Goal: Task Accomplishment & Management: Manage account settings

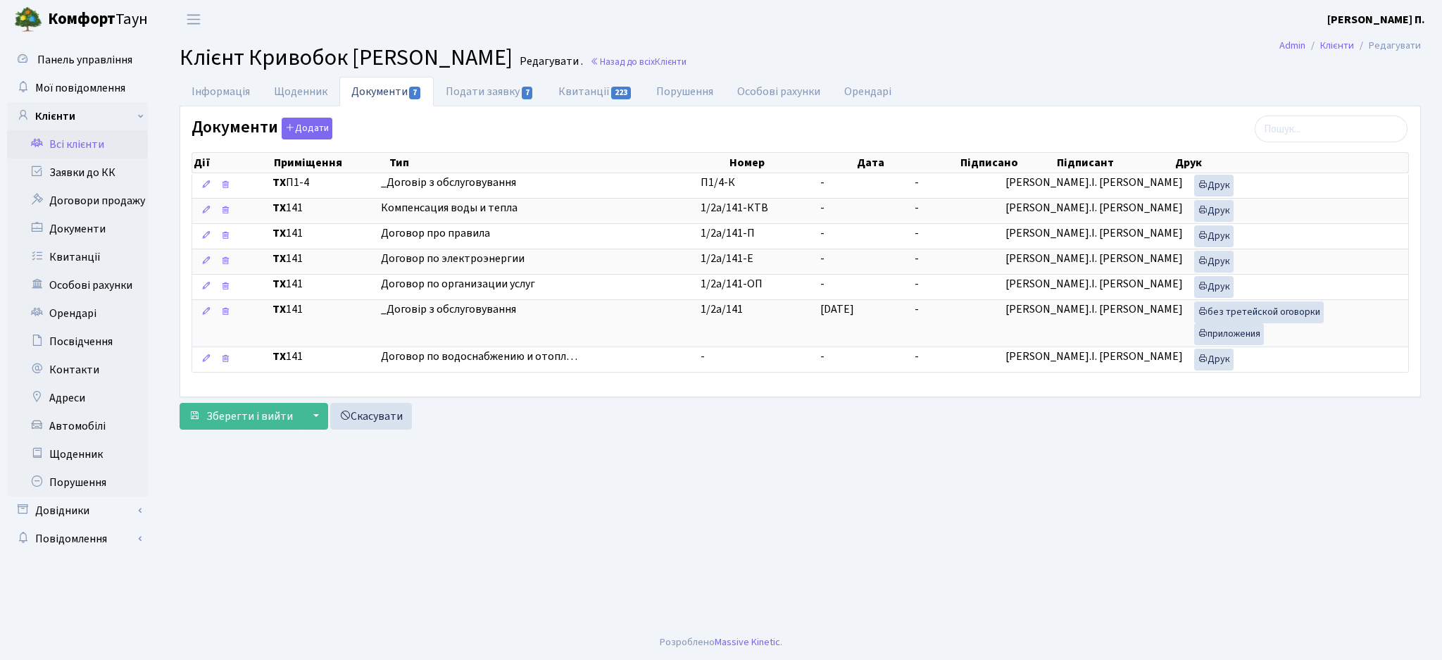
click at [92, 148] on link "Всі клієнти" at bounding box center [77, 144] width 141 height 28
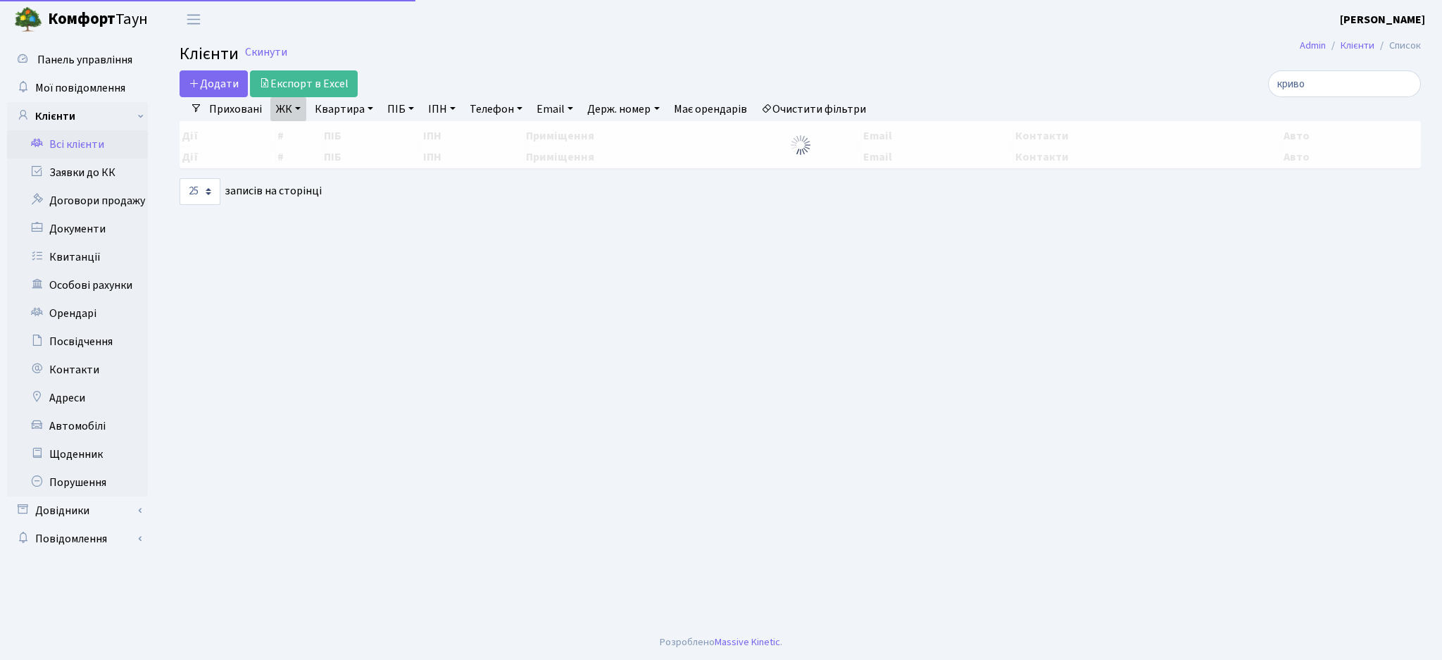
select select "25"
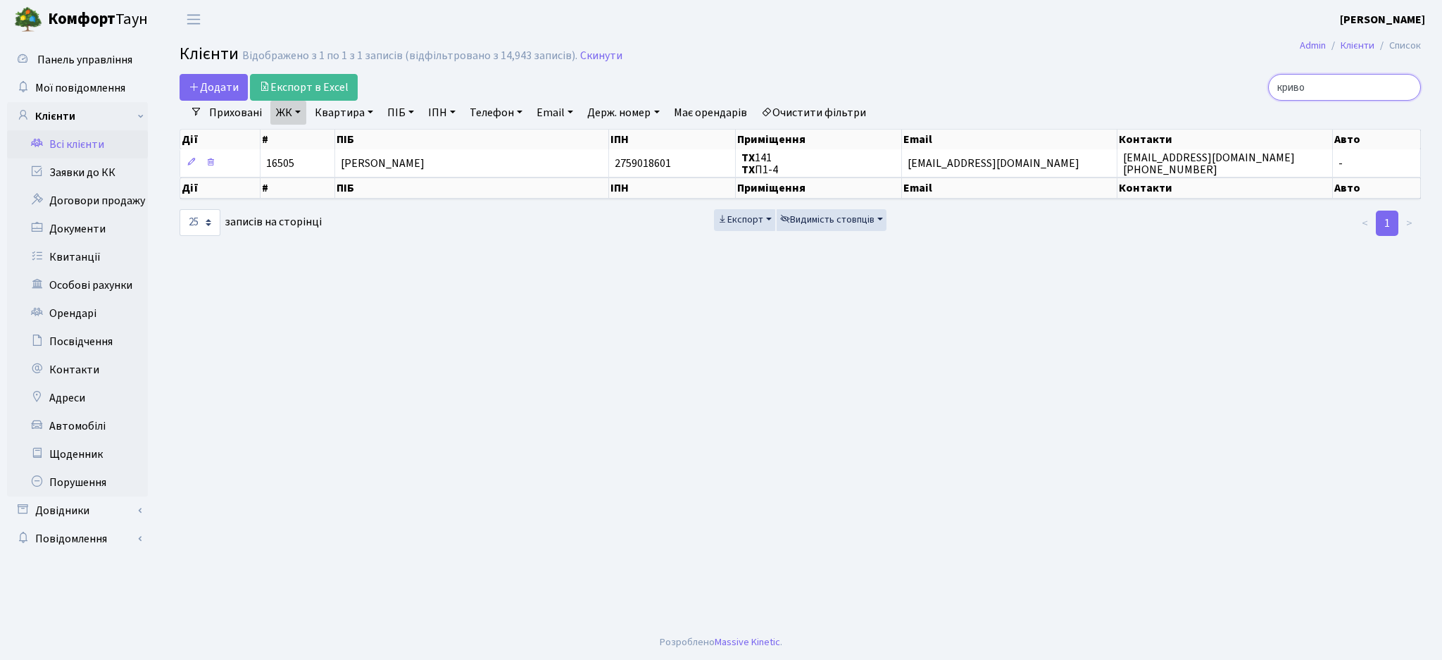
drag, startPoint x: 1338, startPoint y: 84, endPoint x: 1195, endPoint y: 90, distance: 143.1
click at [1195, 91] on div "криво" at bounding box center [1221, 87] width 400 height 27
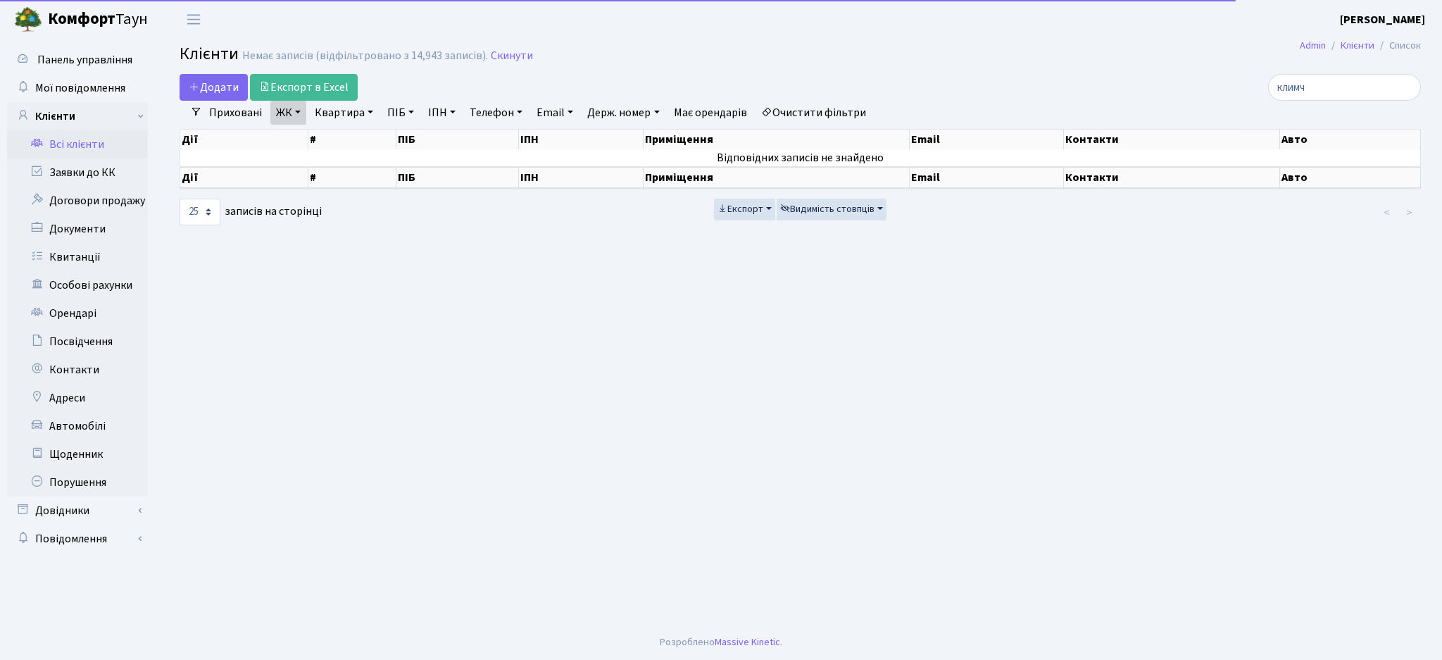
click at [830, 106] on link "Очистити фільтри" at bounding box center [814, 113] width 116 height 24
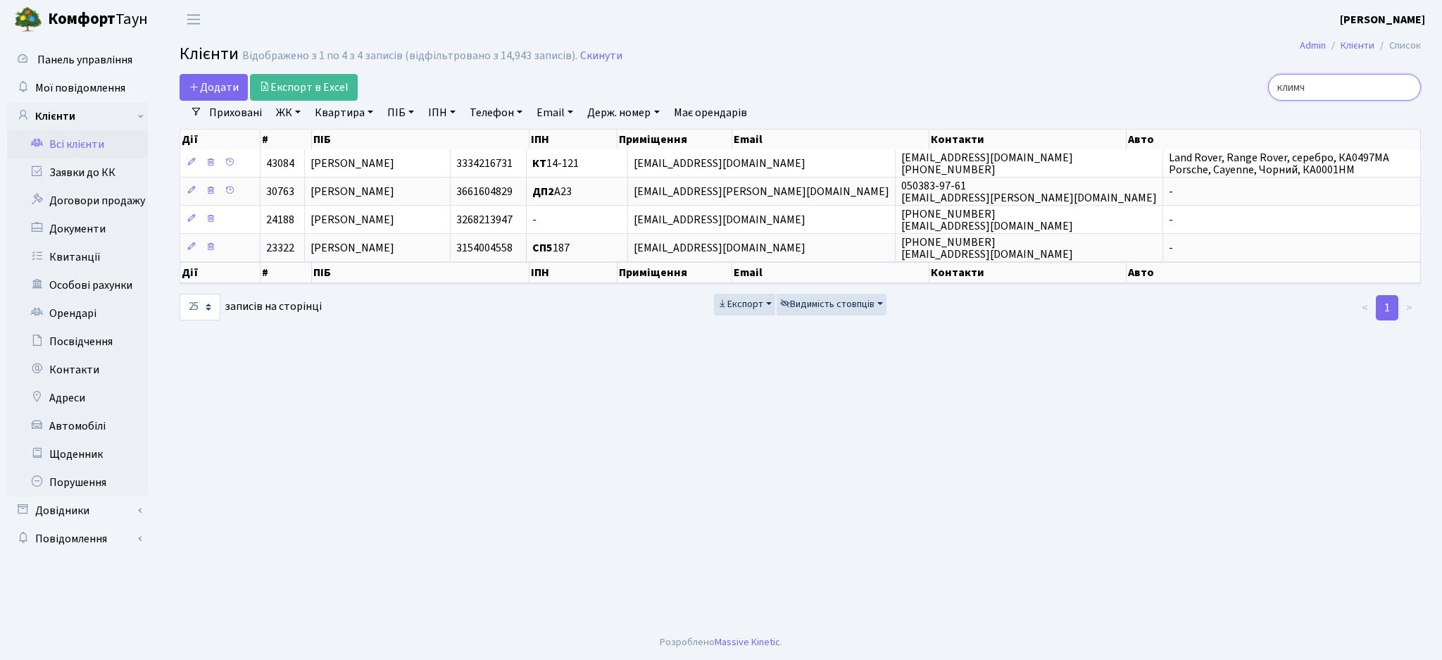
click at [1302, 89] on input "климч" at bounding box center [1344, 87] width 153 height 27
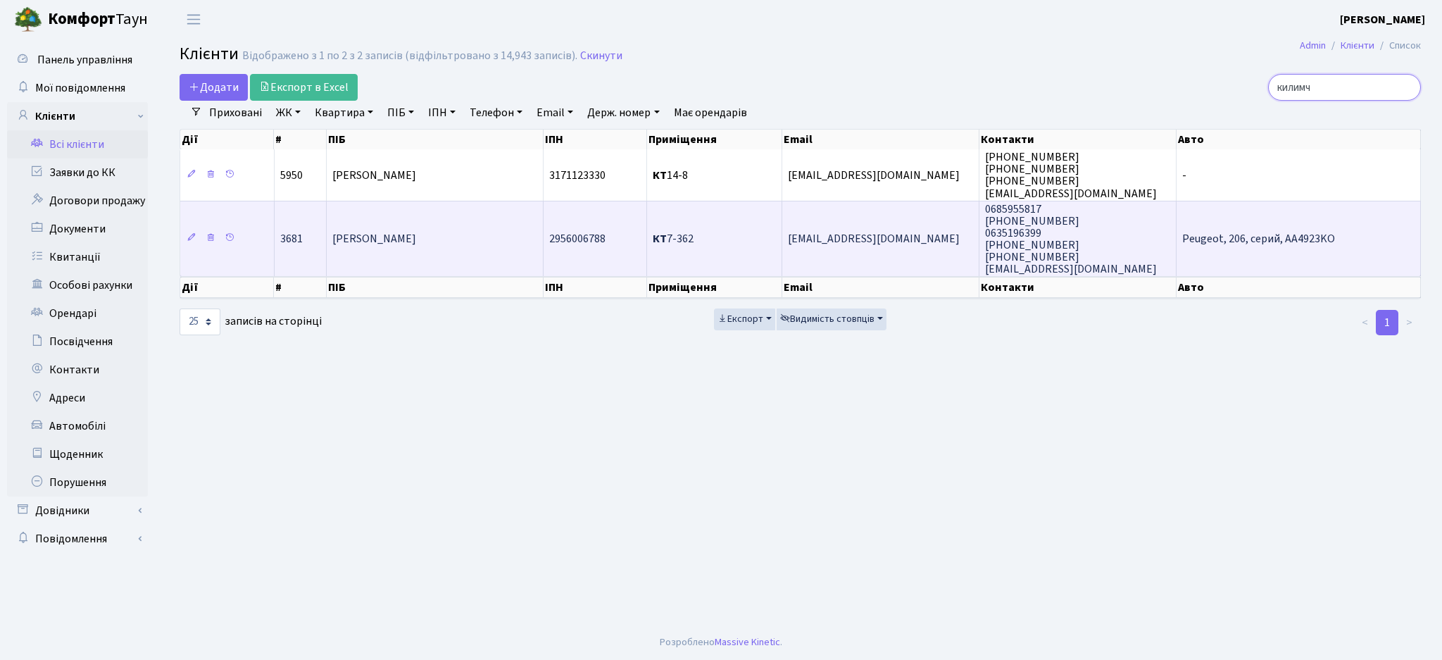
type input "килимч"
click at [704, 246] on td "КТ 7-362" at bounding box center [714, 239] width 135 height 76
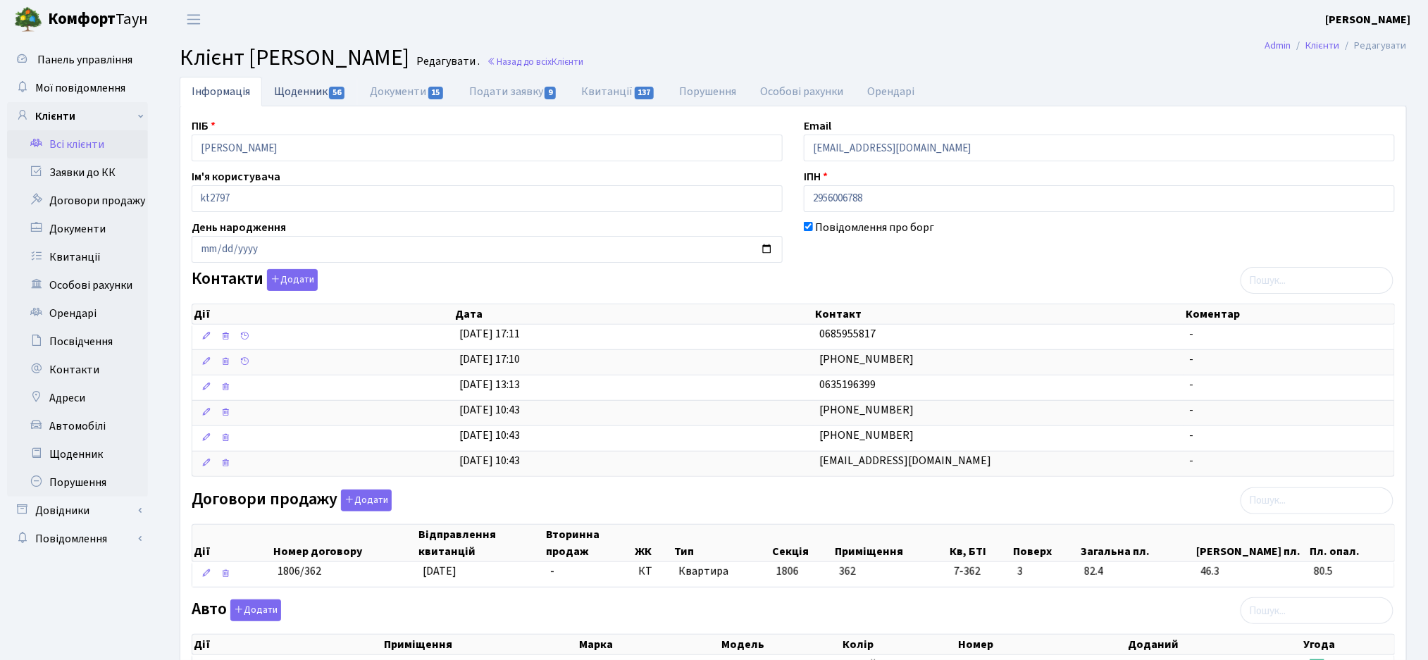
click at [308, 95] on link "Щоденник 56" at bounding box center [310, 91] width 96 height 29
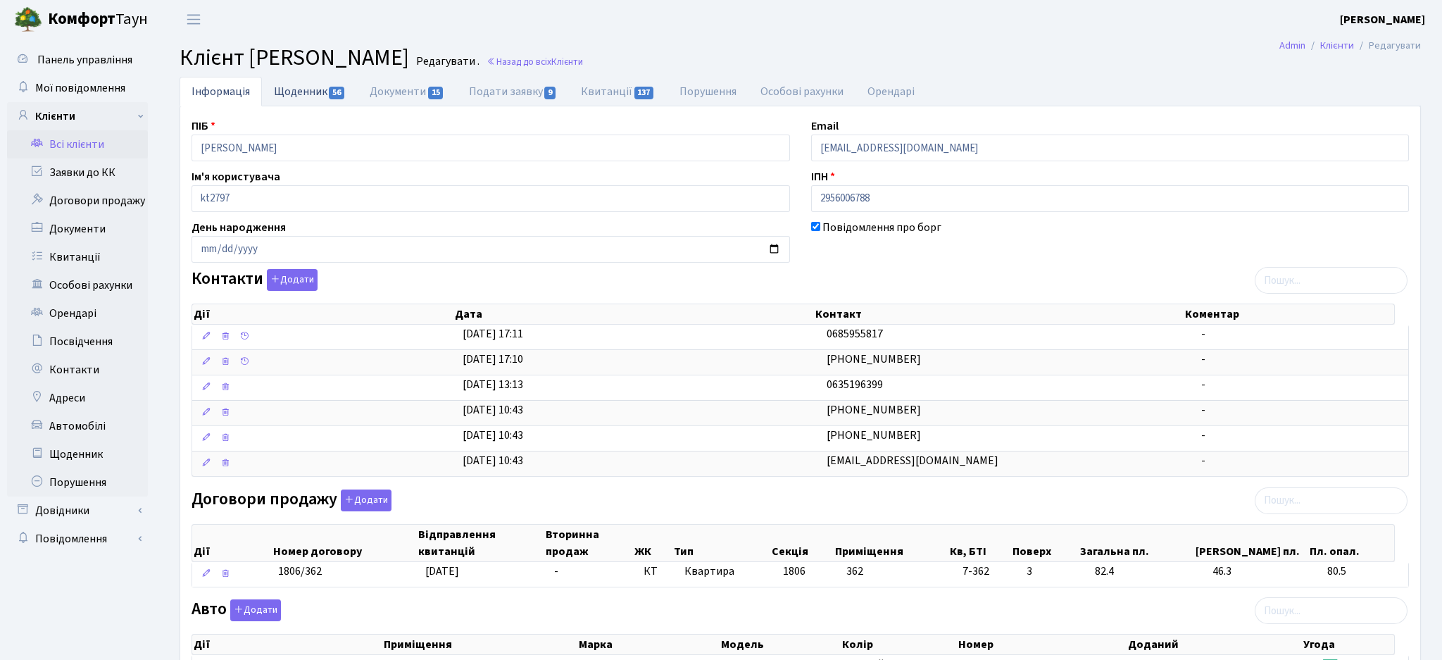
select select "25"
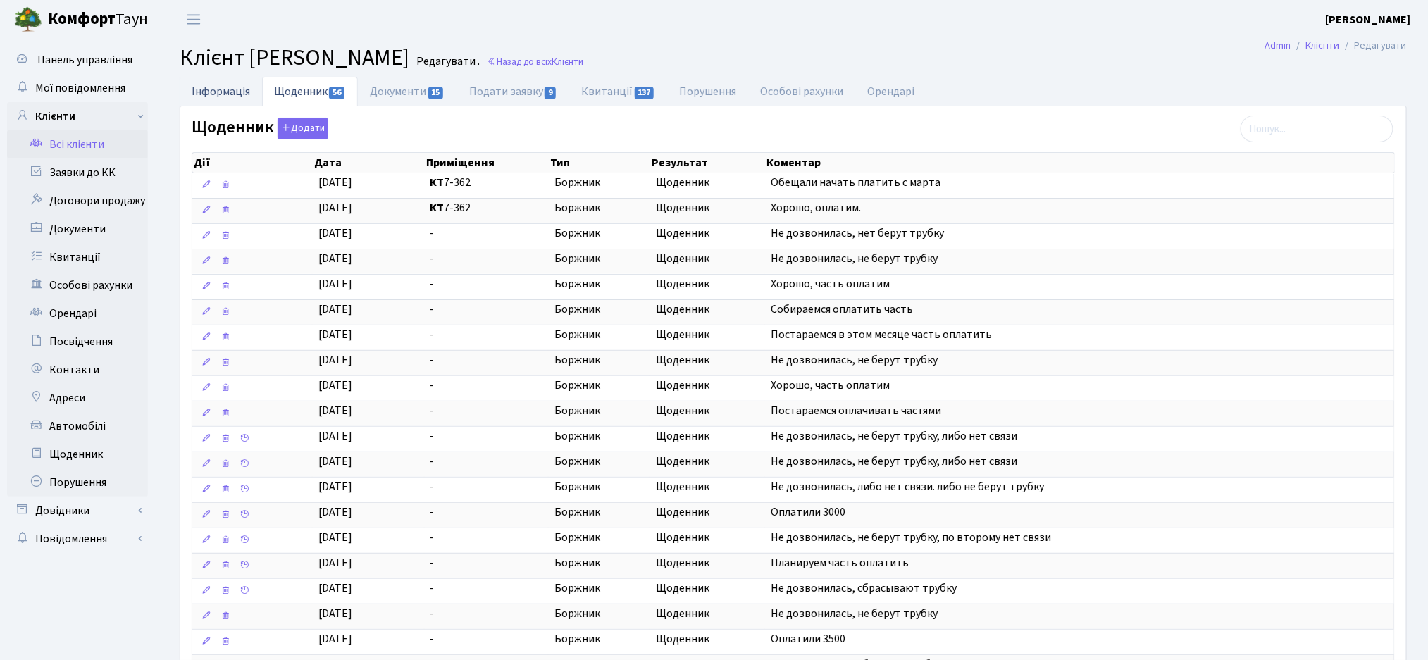
click at [205, 99] on link "Інформація" at bounding box center [221, 91] width 82 height 29
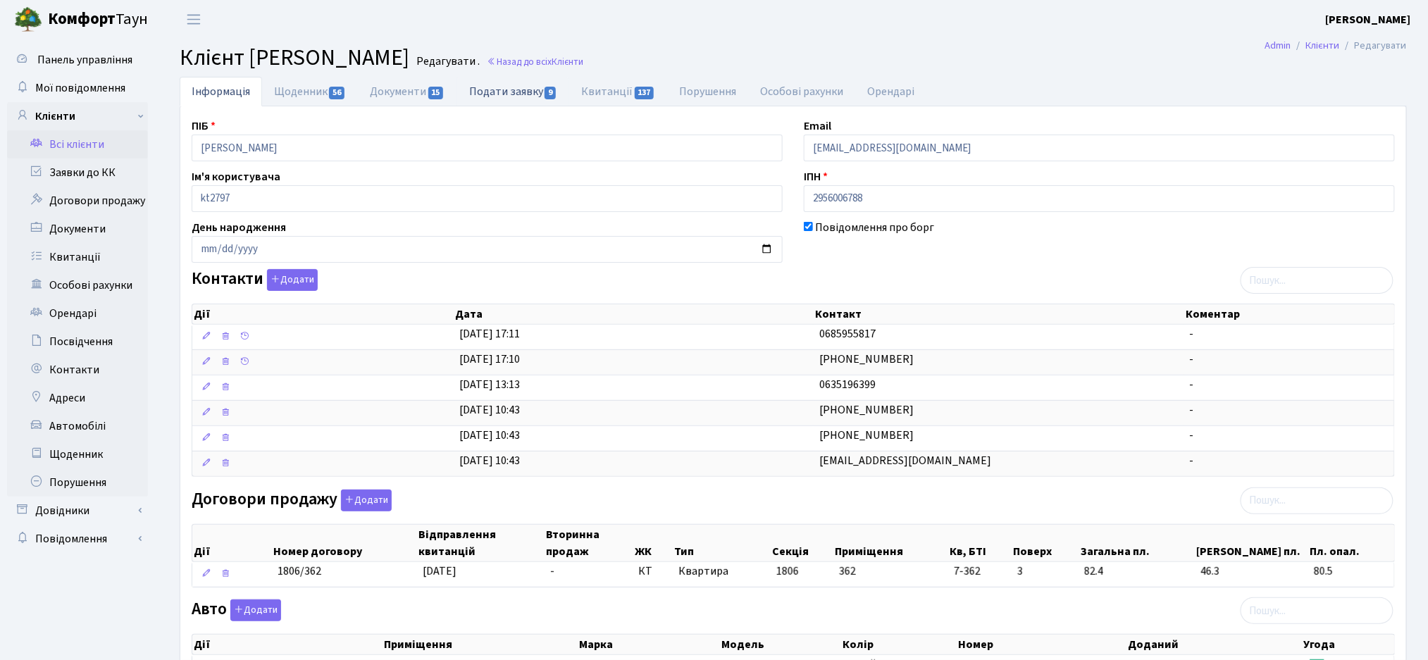
click at [479, 99] on link "Подати заявку 9" at bounding box center [513, 91] width 112 height 29
select select "25"
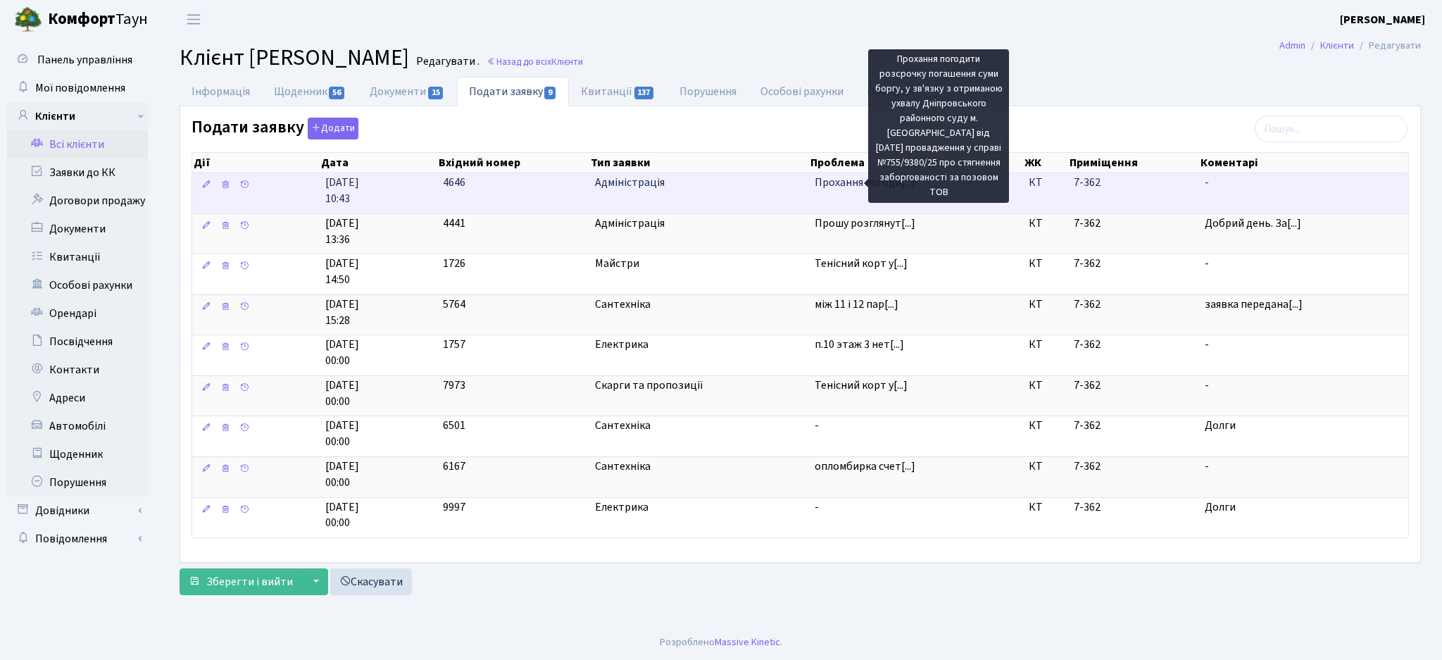
click at [830, 187] on span "Прохання погоди[...]" at bounding box center [865, 182] width 101 height 15
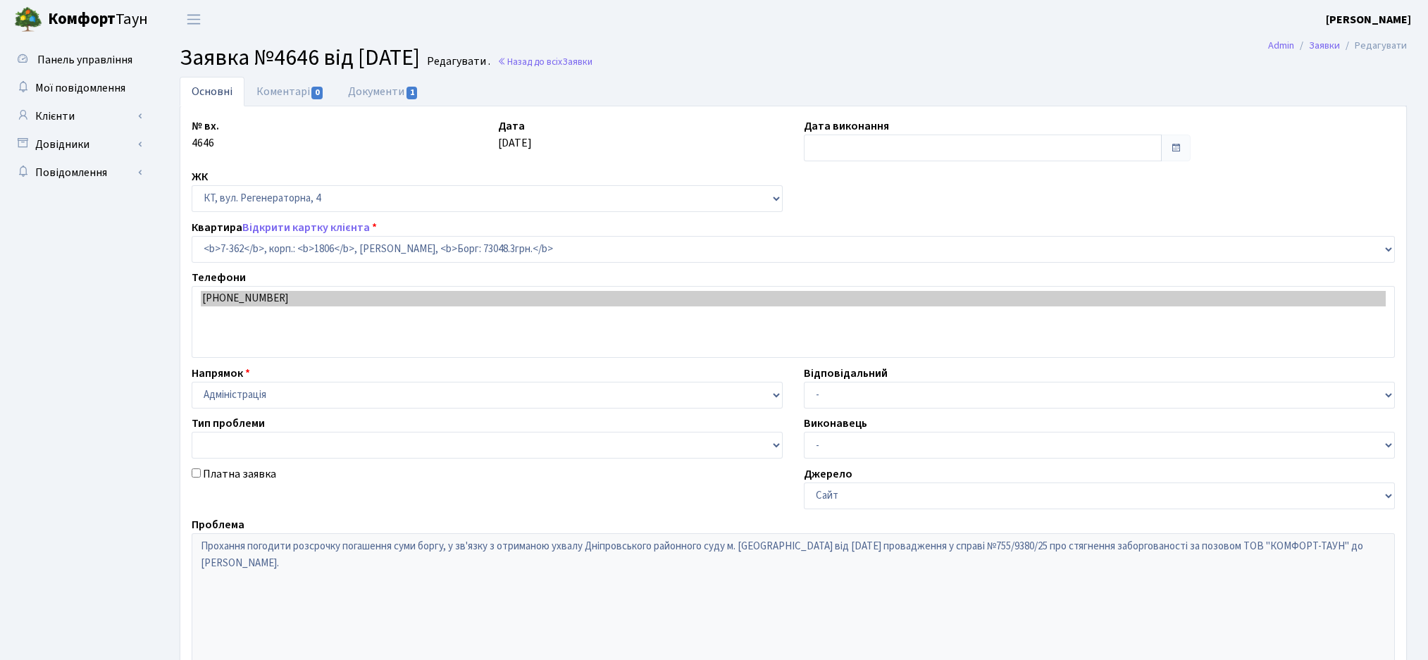
select select "4805"
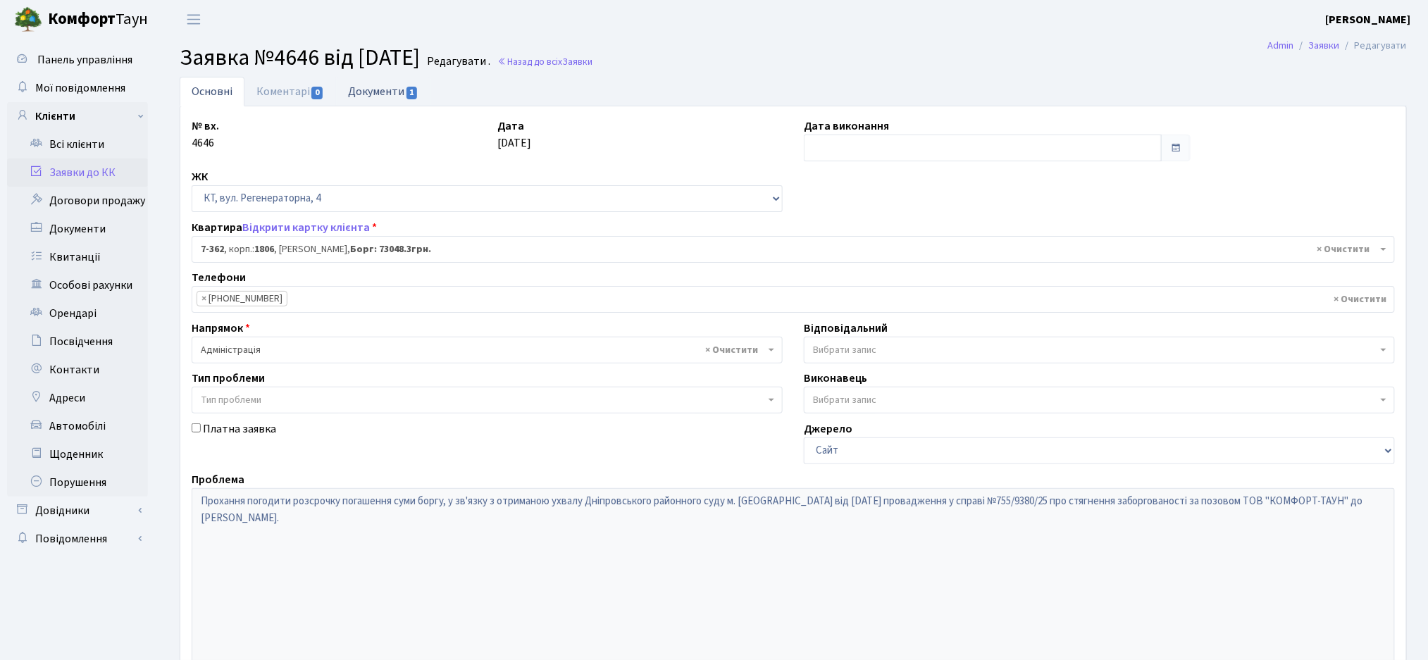
click at [366, 92] on link "Документи 1" at bounding box center [383, 91] width 94 height 29
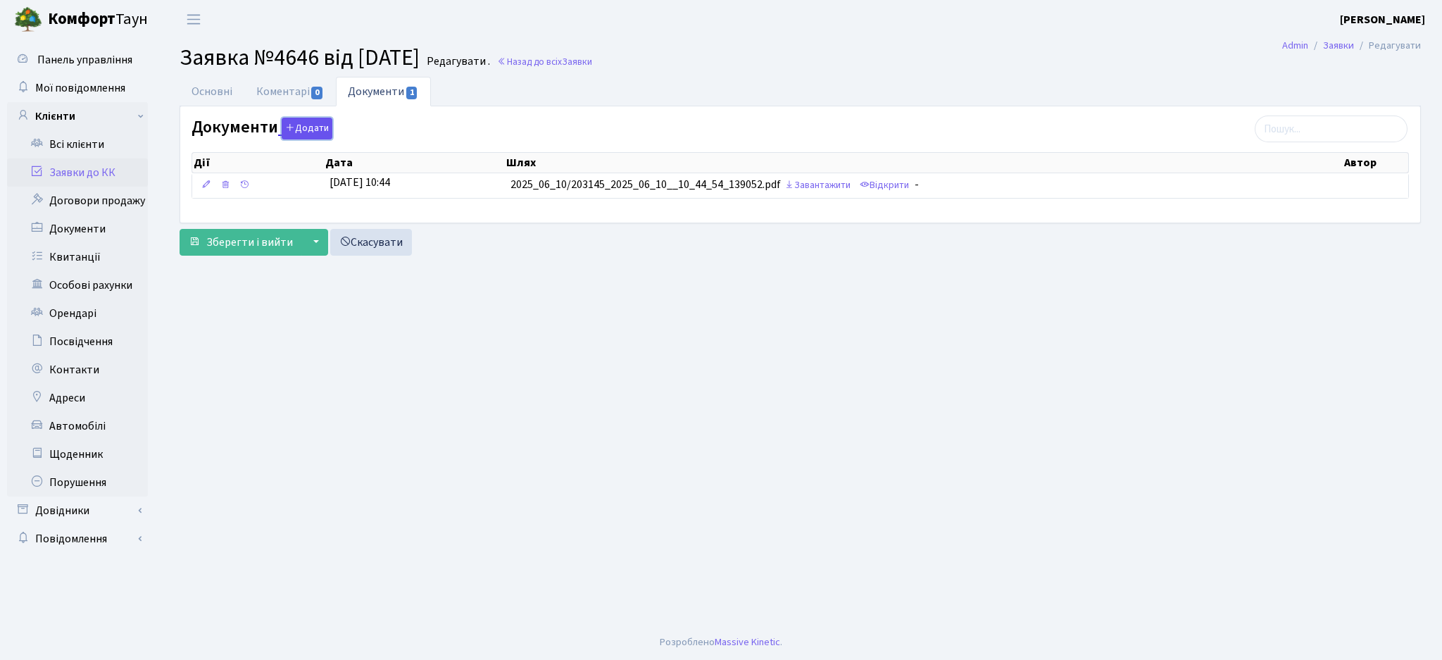
click at [308, 129] on button "Додати" at bounding box center [307, 129] width 51 height 22
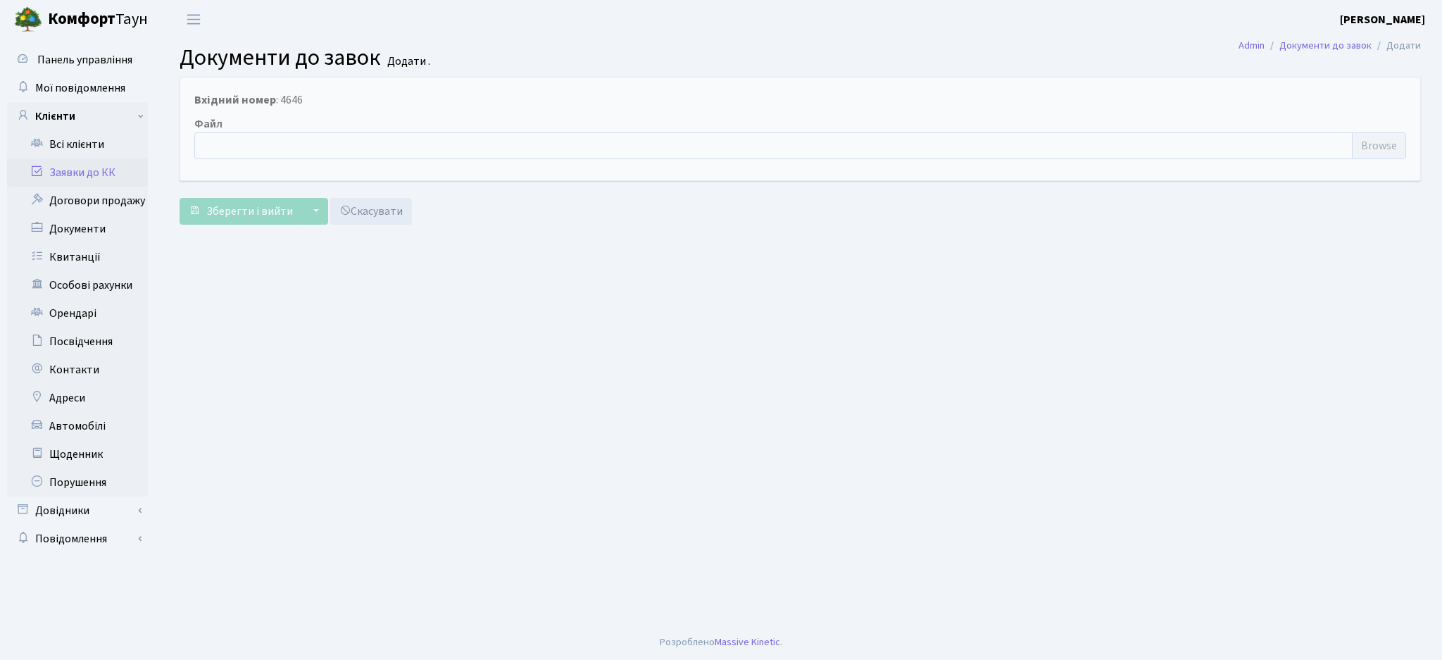
click at [1373, 141] on input "file" at bounding box center [800, 145] width 1212 height 27
type input "C:\fakepath\Угода реструктуризації [PERSON_NAME].pdf"
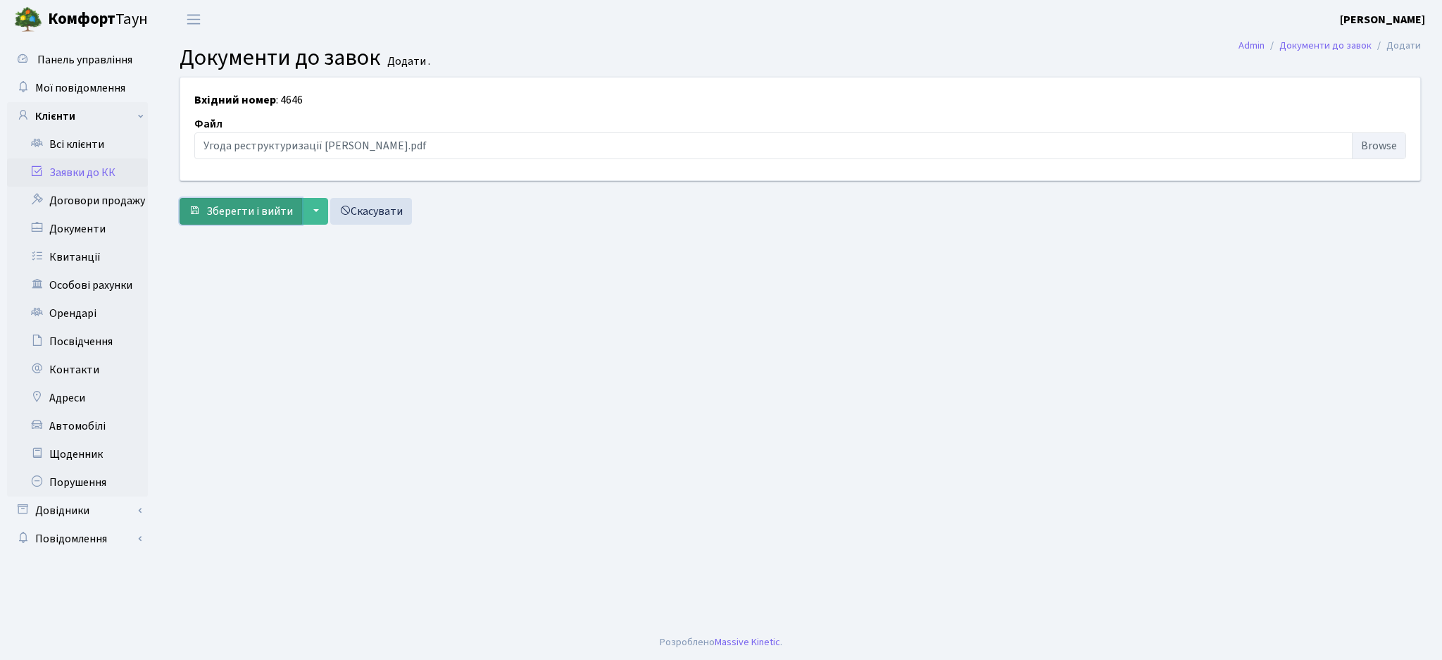
click at [249, 213] on span "Зберегти і вийти" at bounding box center [249, 211] width 87 height 15
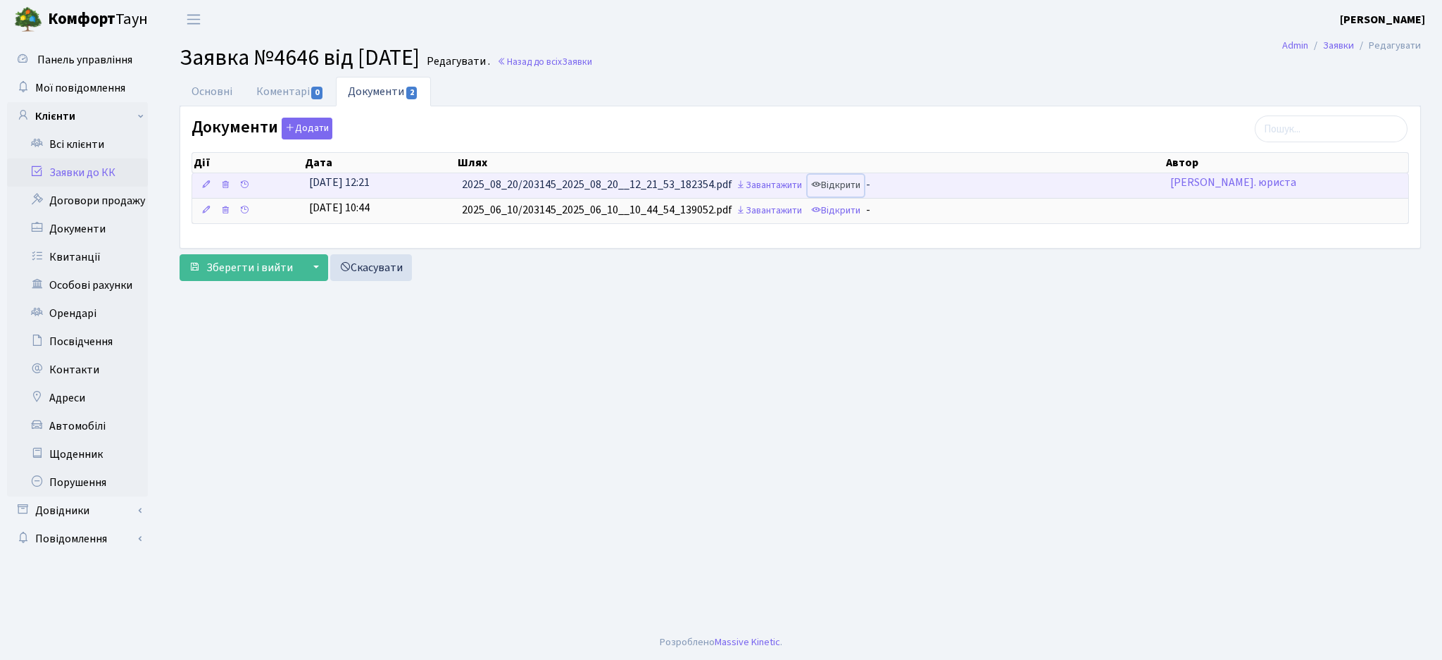
click at [842, 187] on link "Відкрити" at bounding box center [836, 186] width 56 height 22
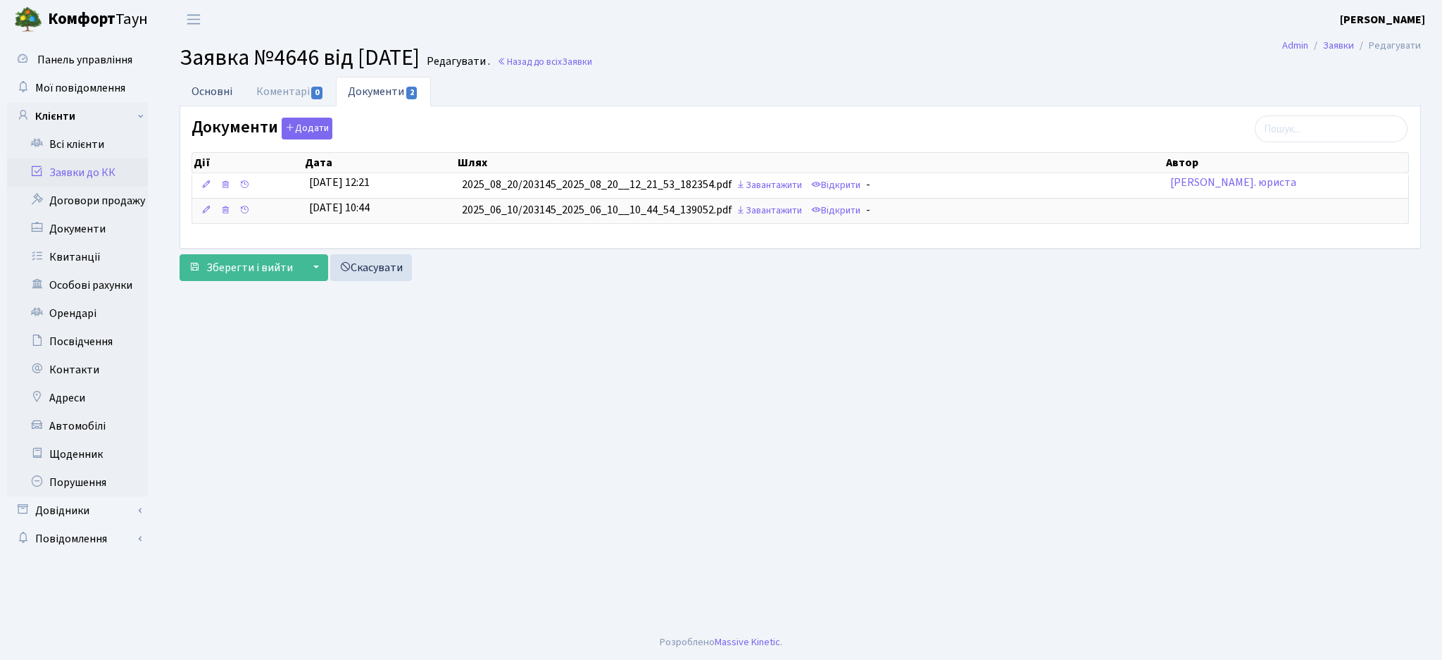
click at [218, 89] on link "Основні" at bounding box center [212, 91] width 65 height 29
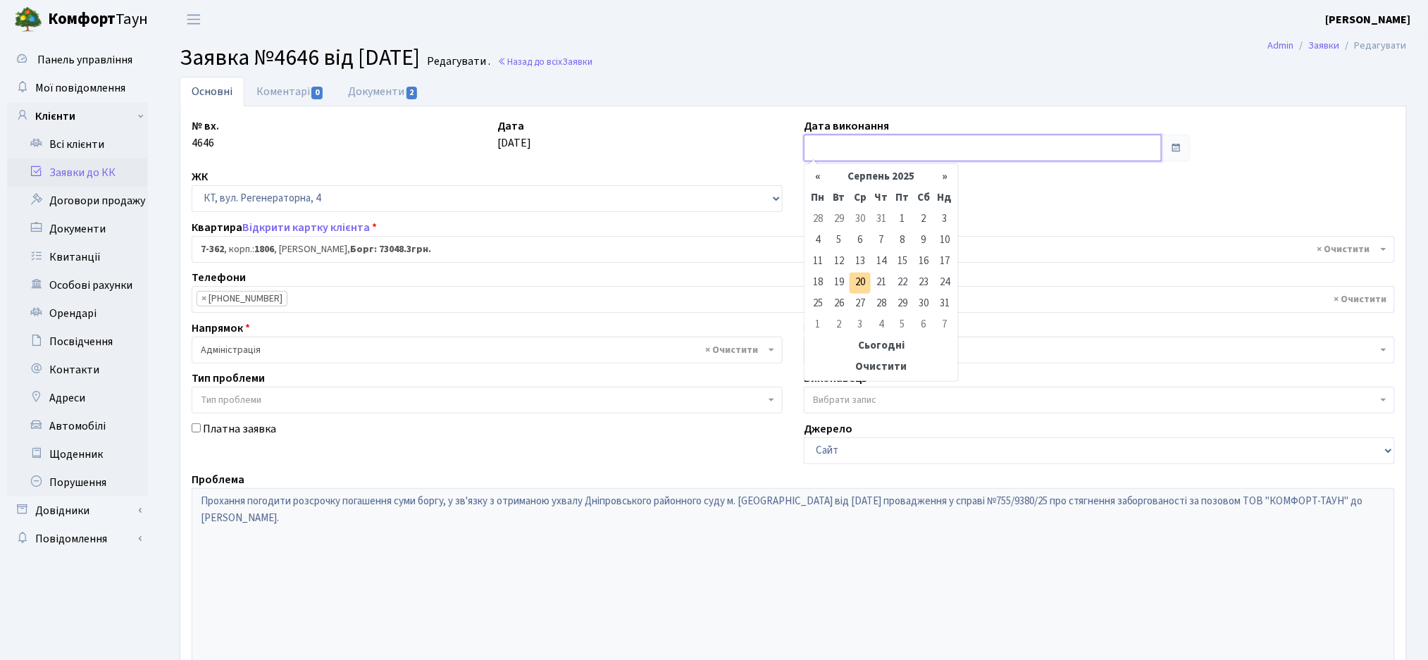
click at [926, 139] on input "text" at bounding box center [983, 148] width 358 height 27
click at [823, 177] on th "«" at bounding box center [817, 177] width 21 height 21
click at [838, 223] on td "1" at bounding box center [838, 219] width 21 height 21
type input "01.07.2025"
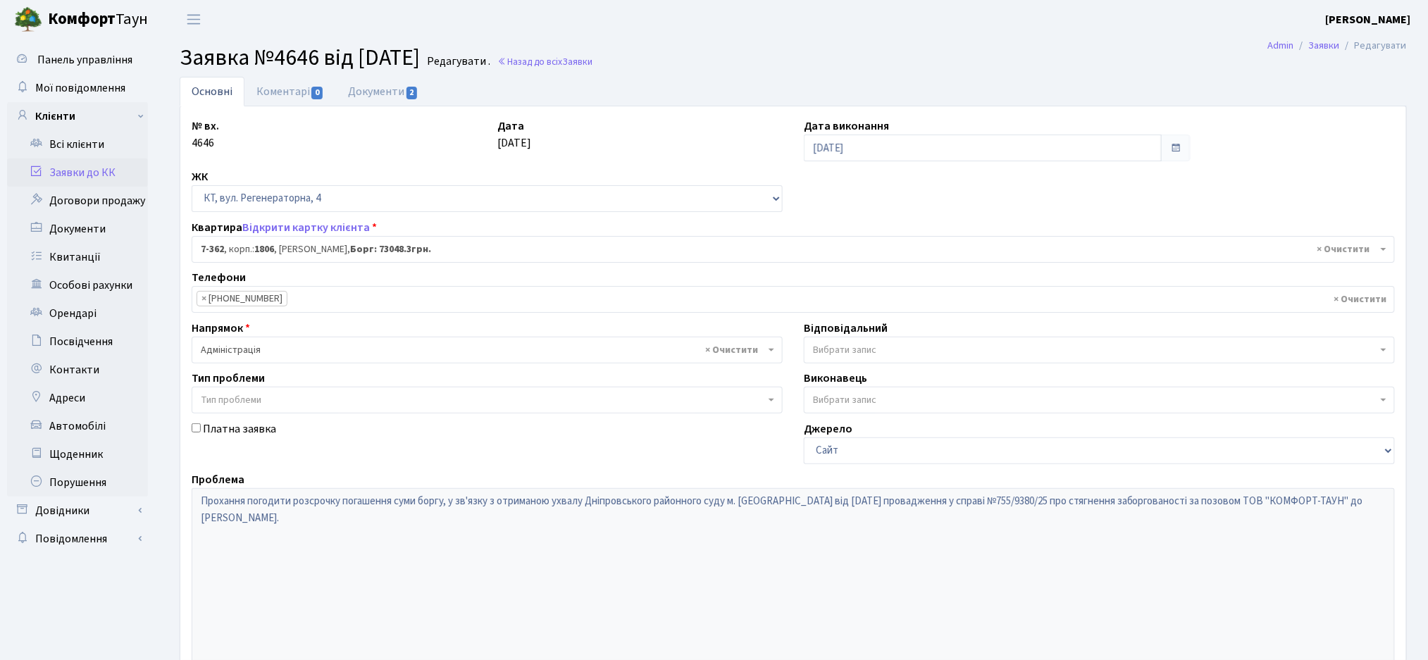
scroll to position [156, 0]
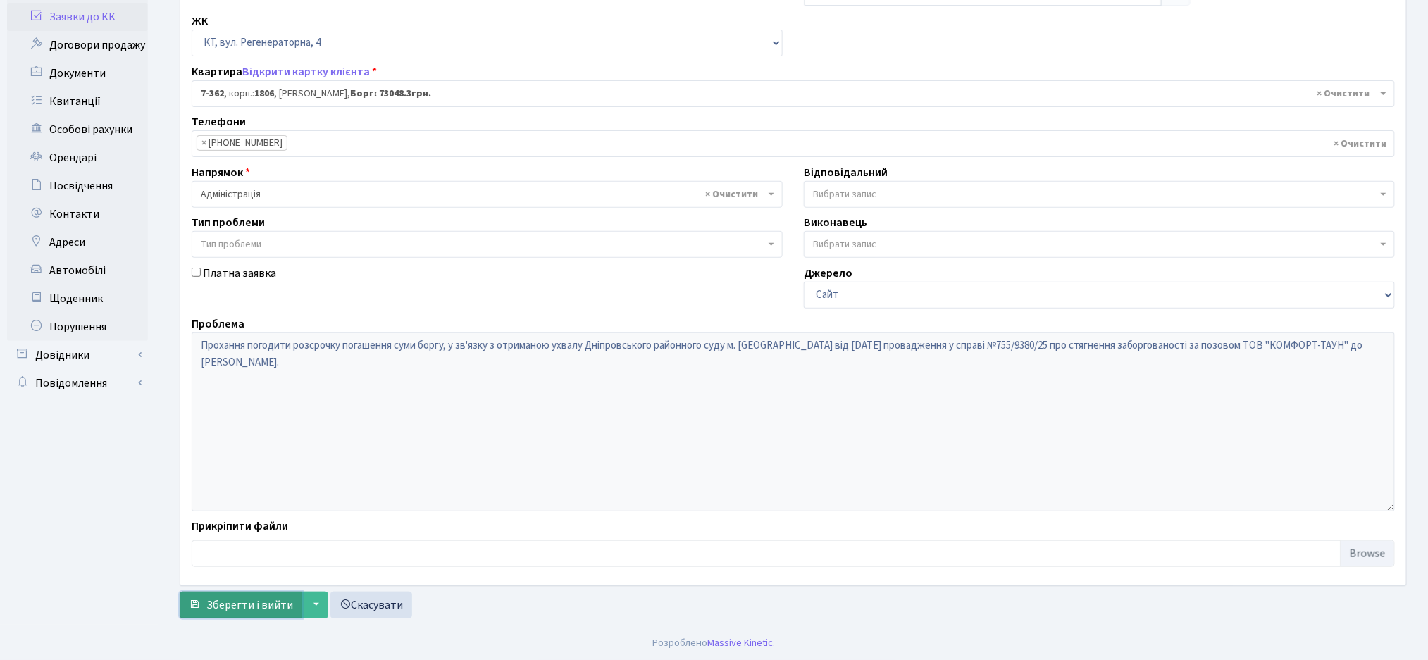
click at [238, 604] on span "Зберегти і вийти" at bounding box center [249, 604] width 87 height 15
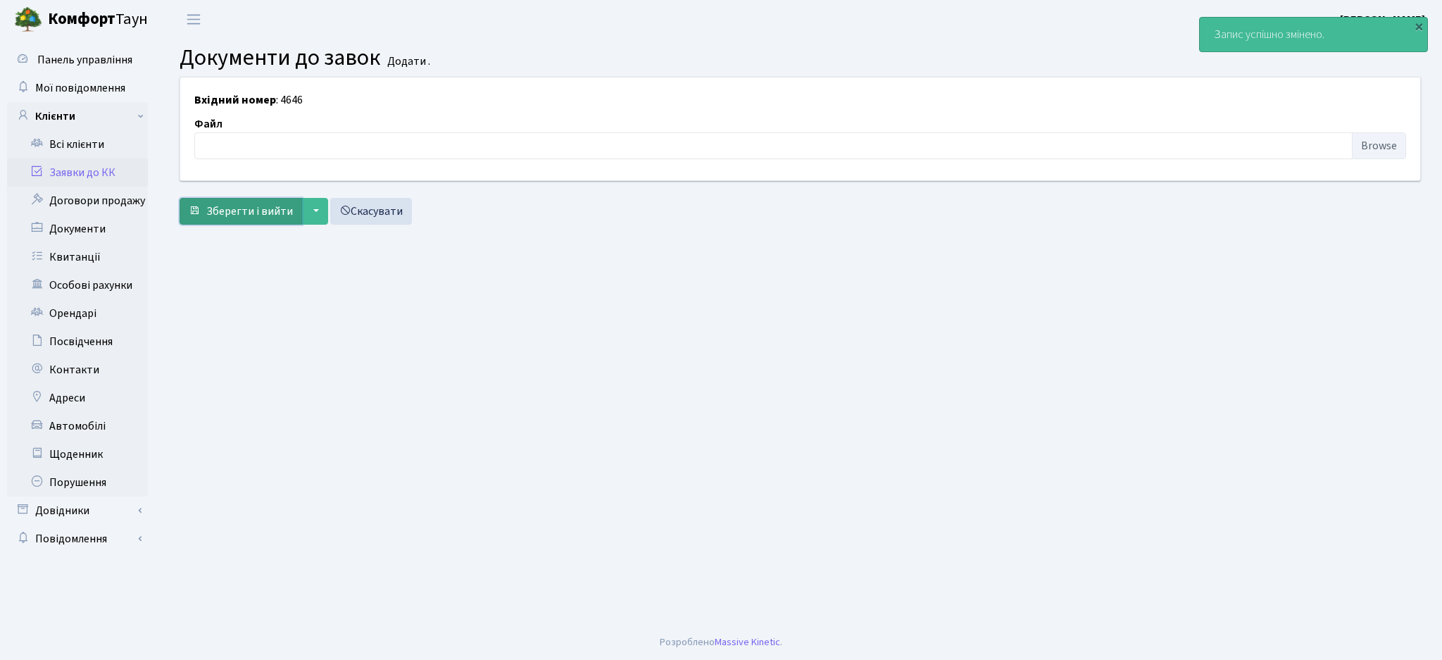
click at [217, 209] on span "Зберегти і вийти" at bounding box center [249, 211] width 87 height 15
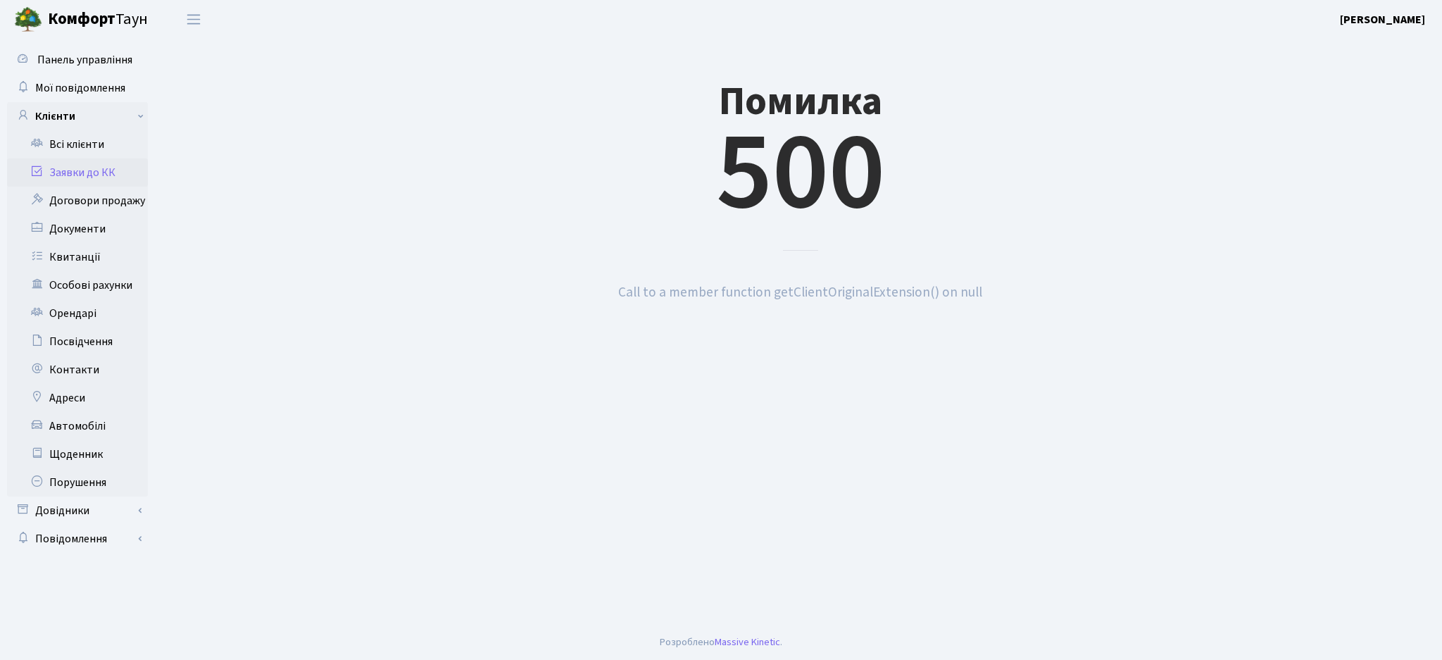
click at [84, 167] on link "Заявки до КК" at bounding box center [77, 172] width 141 height 28
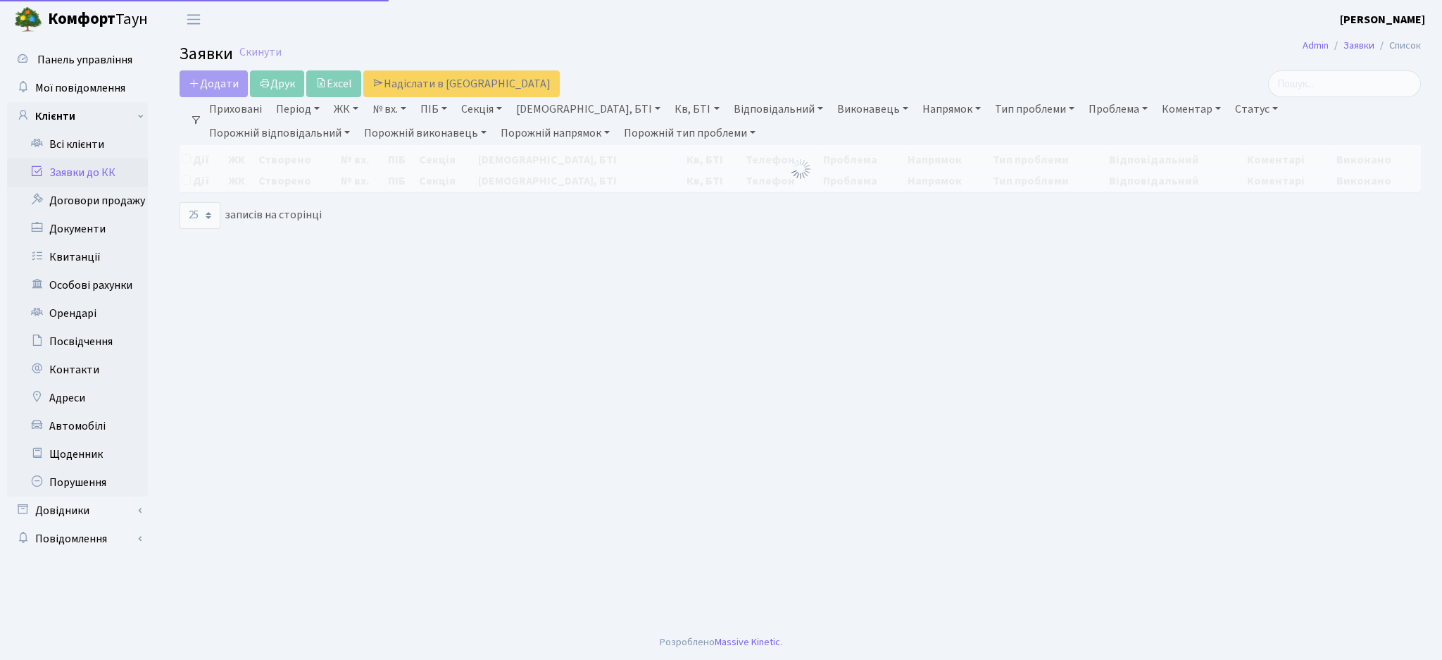
select select "25"
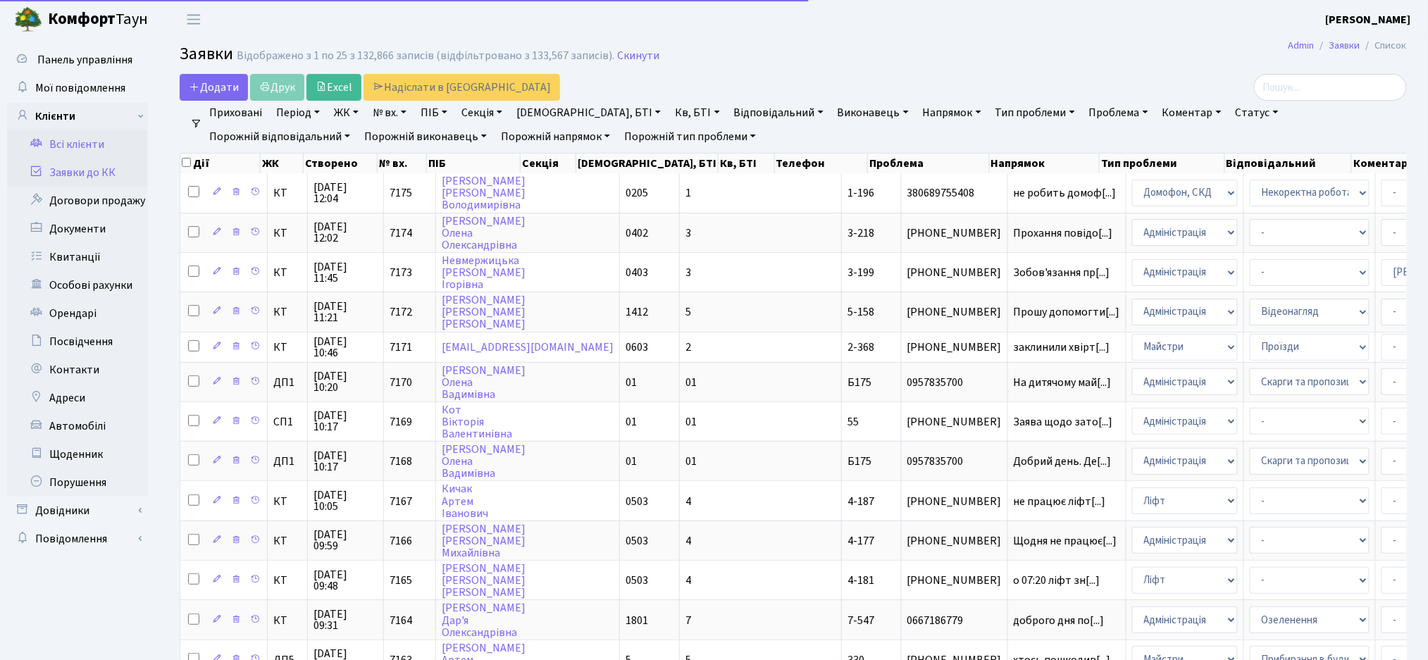
click at [80, 147] on link "Всі клієнти" at bounding box center [77, 144] width 141 height 28
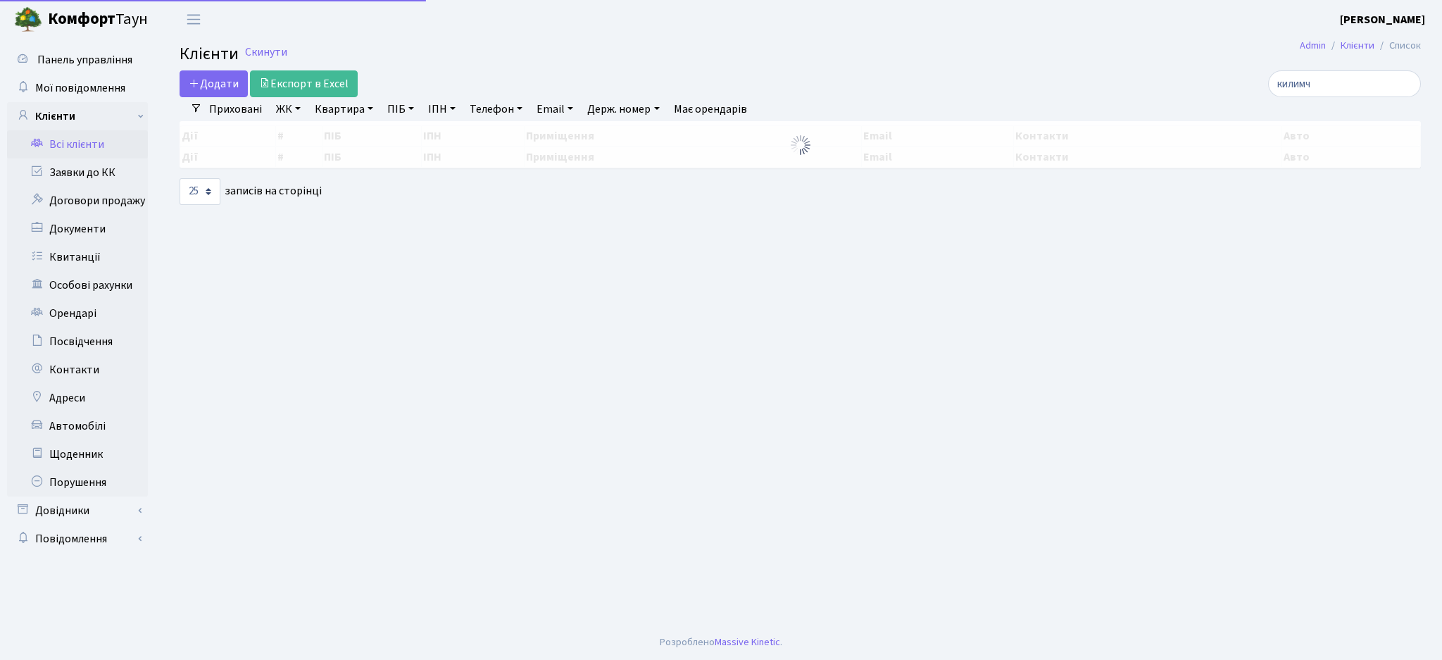
select select "25"
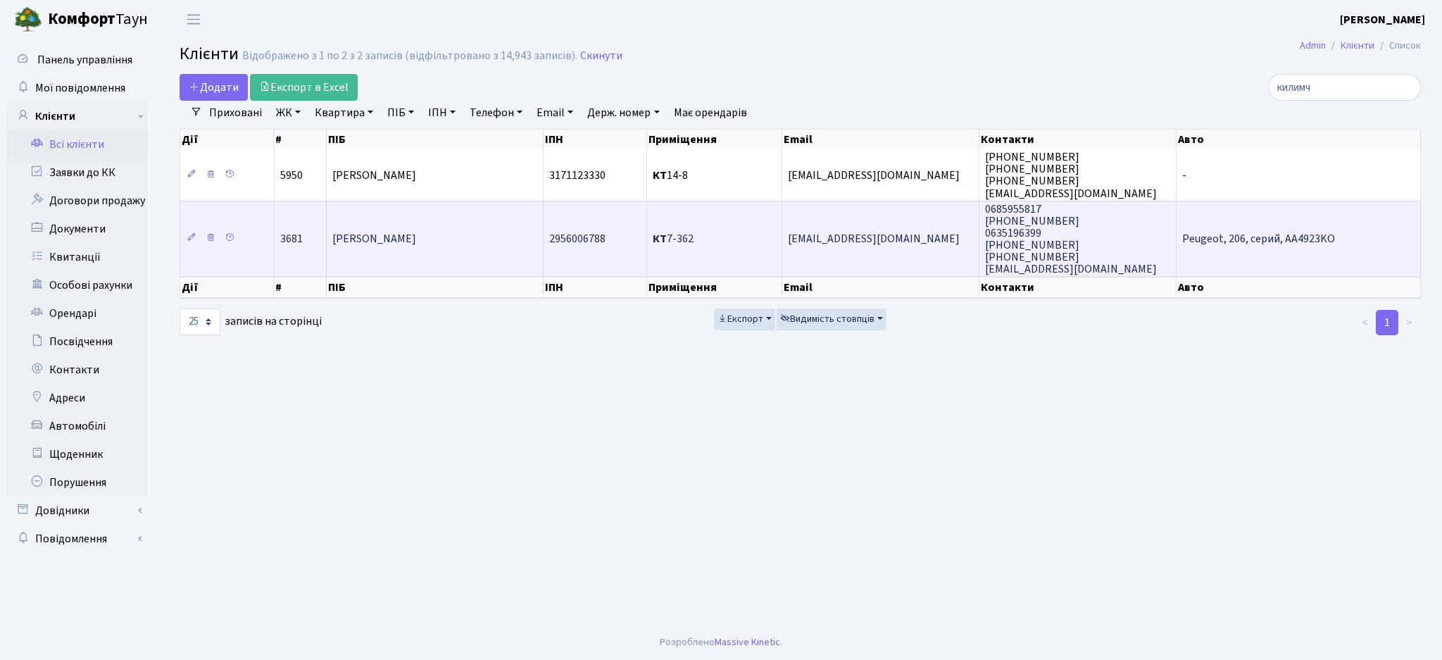
click at [483, 243] on td "Килимчук Юлія Вікторівна" at bounding box center [435, 239] width 217 height 76
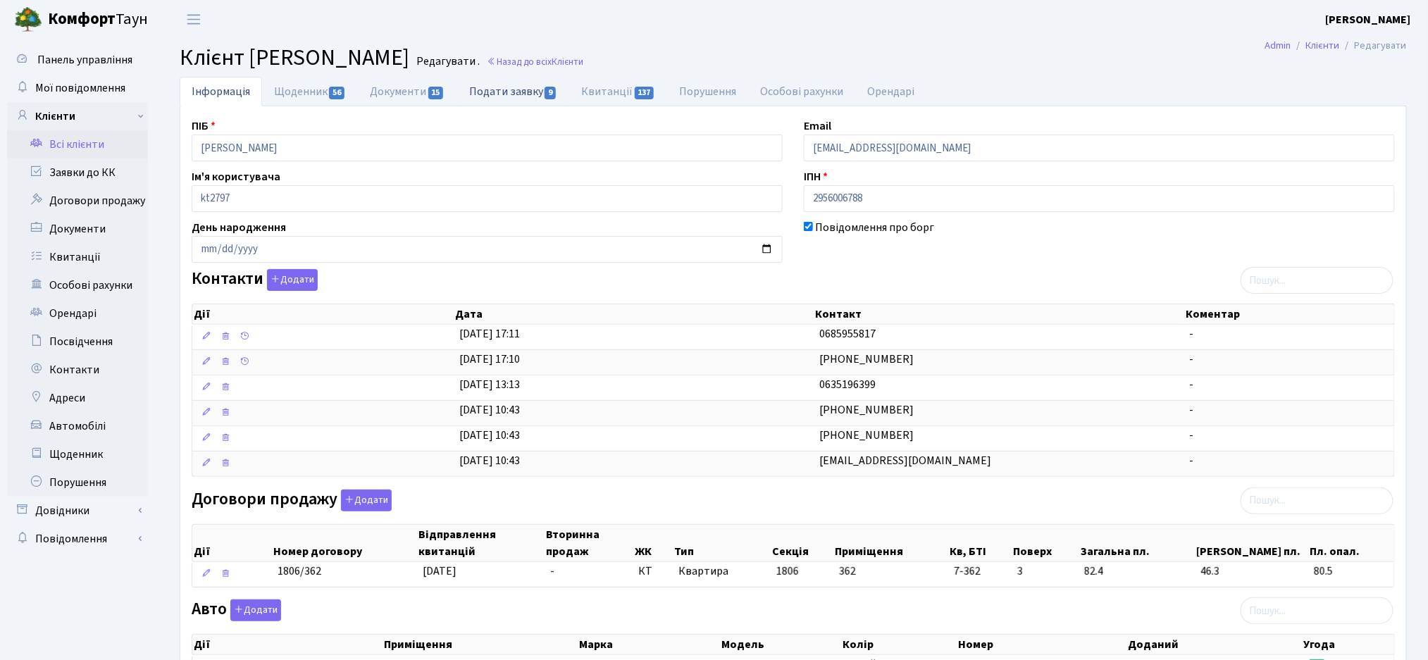
click at [533, 93] on link "Подати заявку 9" at bounding box center [513, 91] width 112 height 29
select select "25"
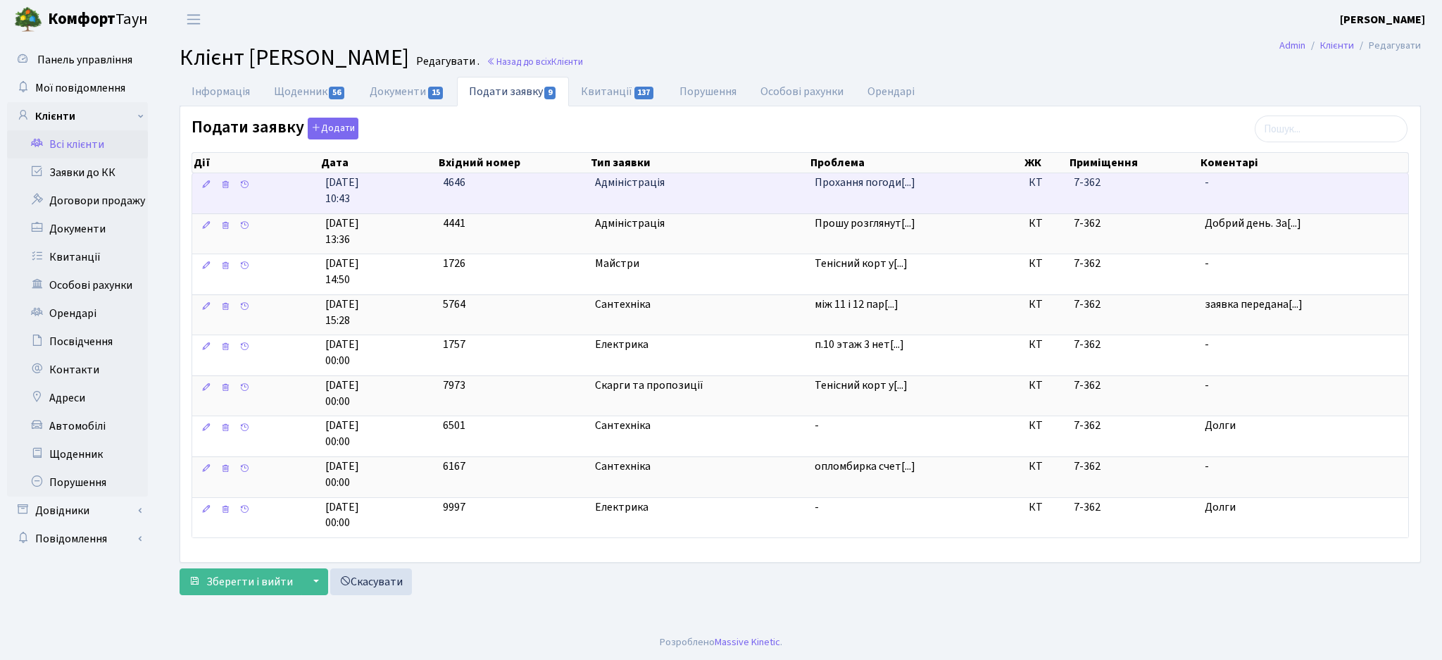
click at [691, 189] on span "Адміністрація" at bounding box center [699, 183] width 208 height 16
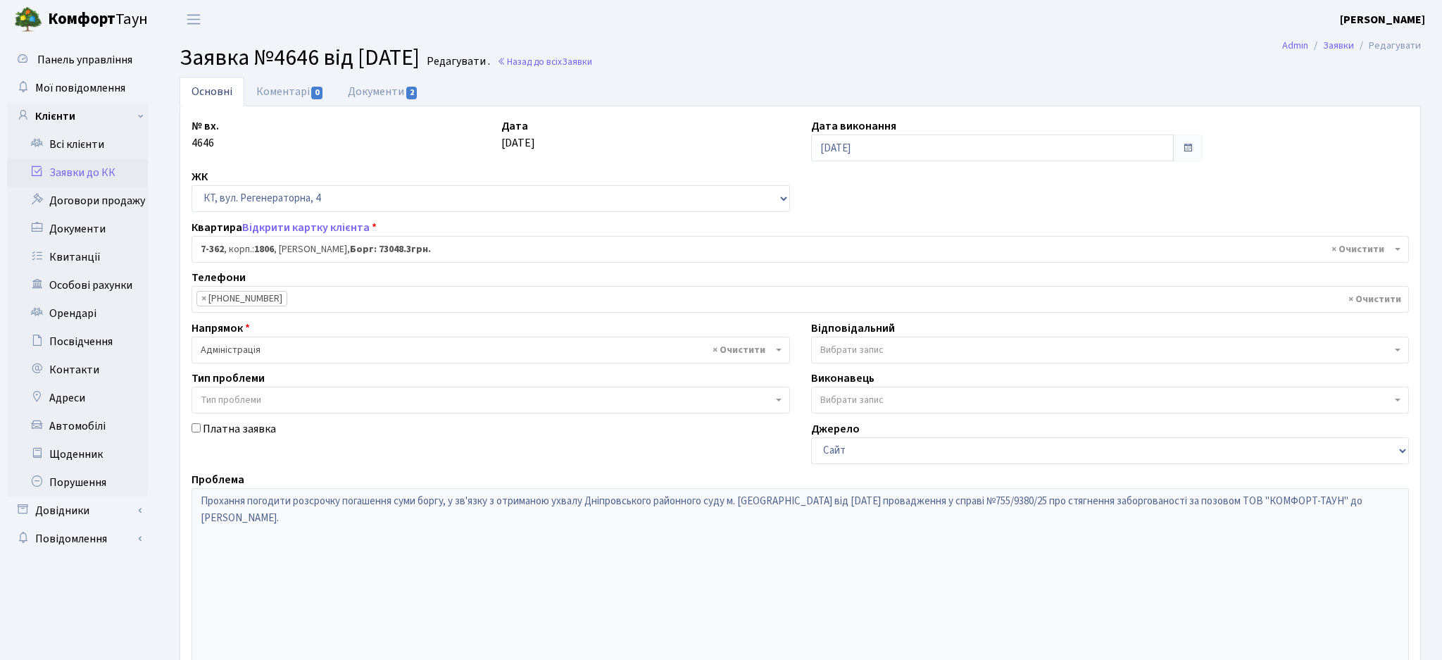
select select "4805"
click at [393, 87] on link "Документи 2" at bounding box center [383, 91] width 94 height 29
select select "25"
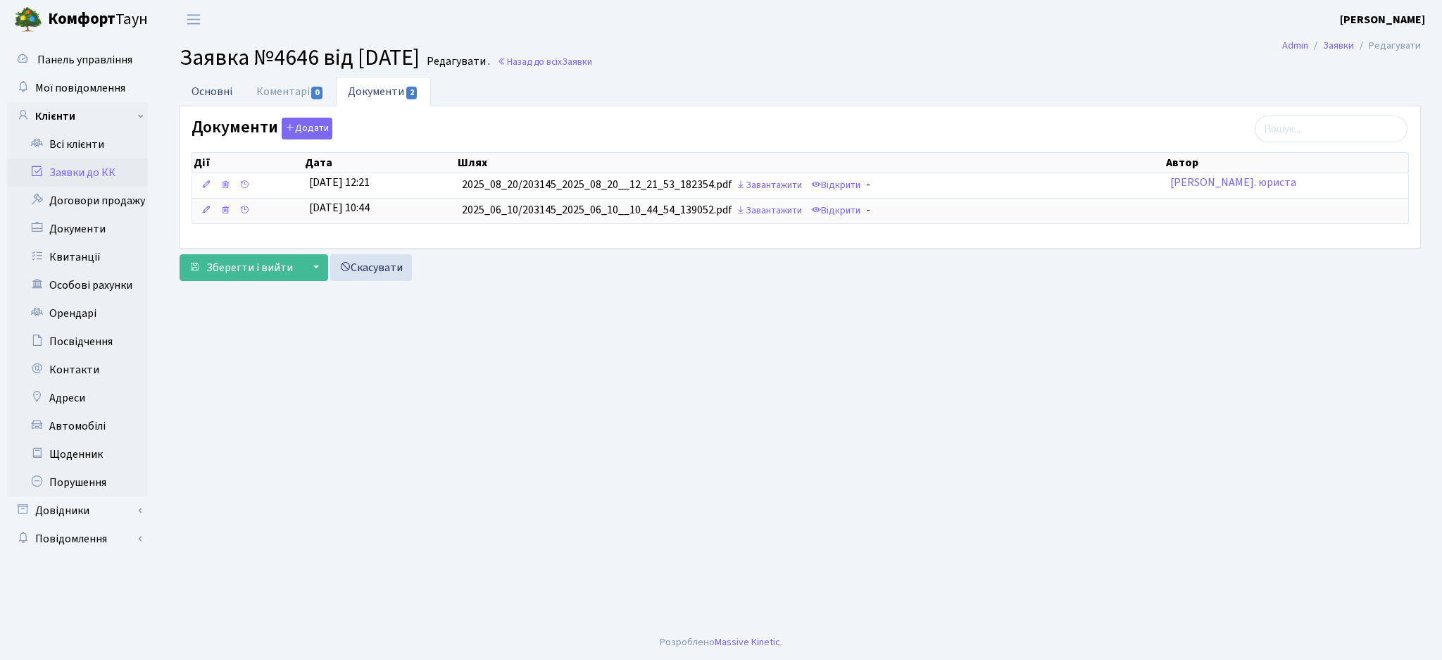
click at [213, 92] on link "Основні" at bounding box center [212, 91] width 65 height 29
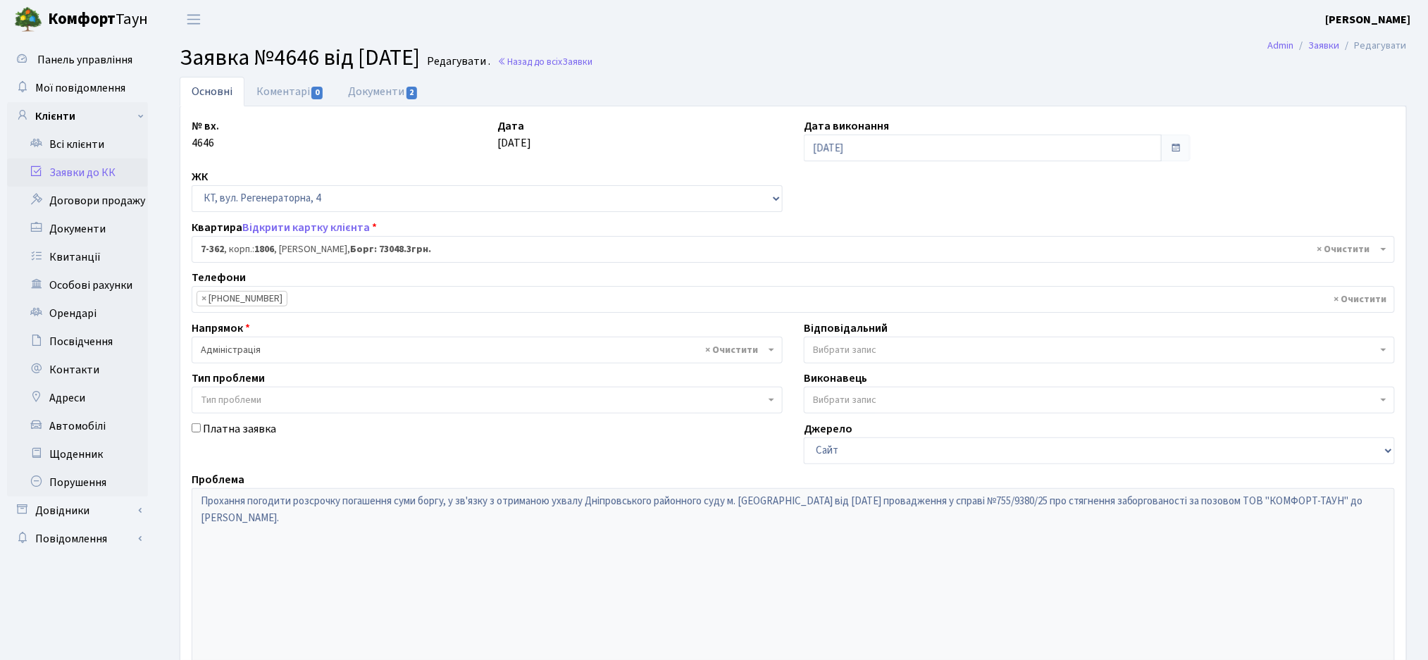
click at [99, 176] on link "Заявки до КК" at bounding box center [77, 172] width 141 height 28
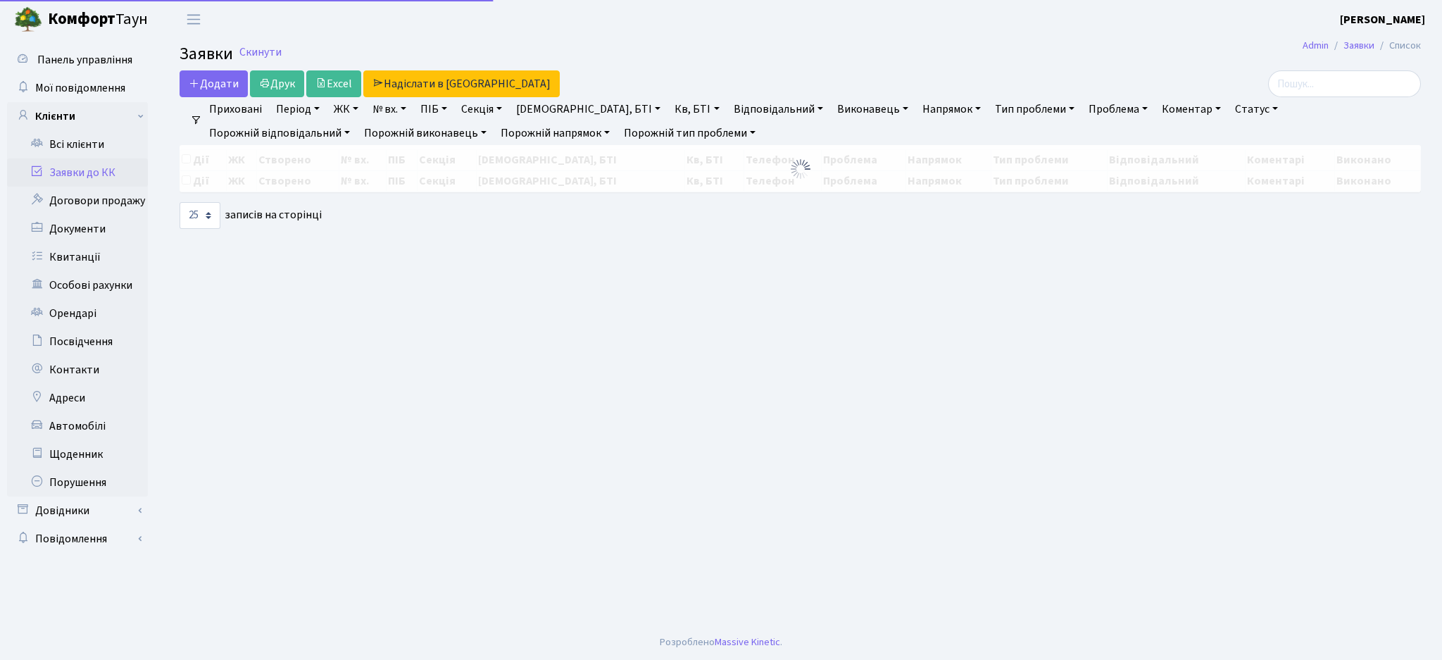
select select "25"
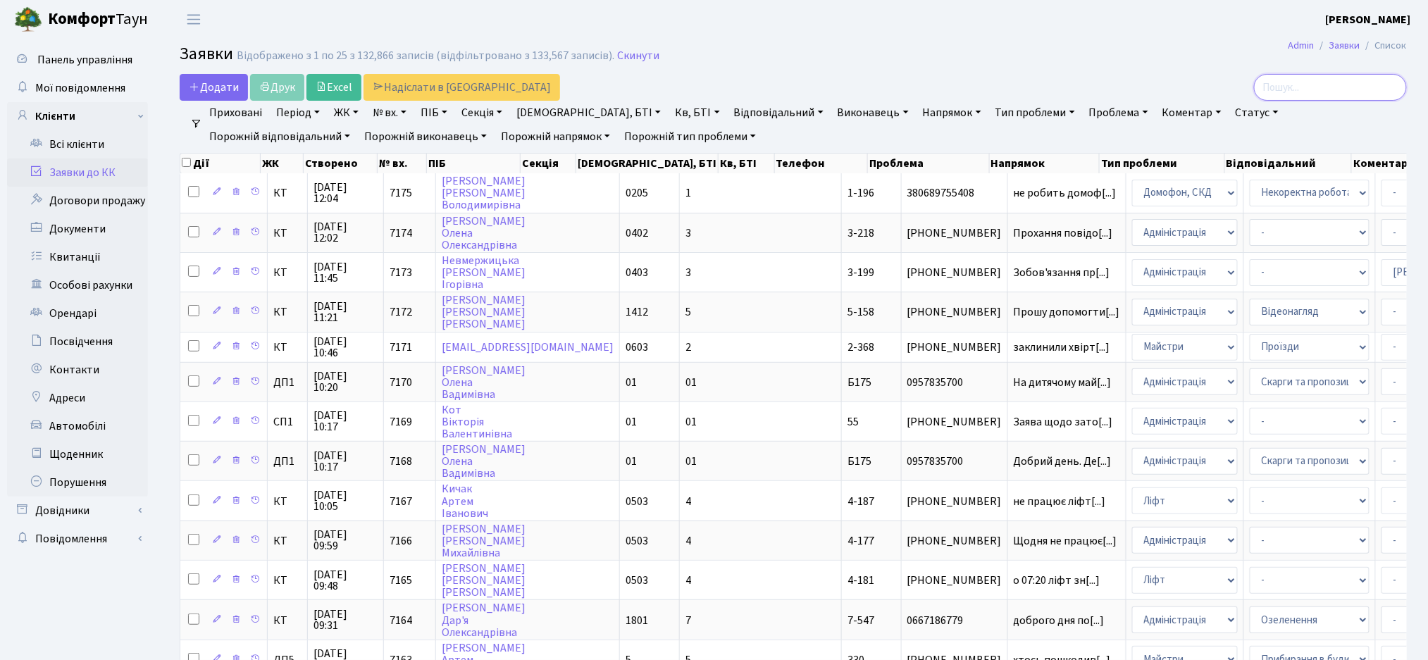
click at [1319, 90] on input "search" at bounding box center [1330, 87] width 153 height 27
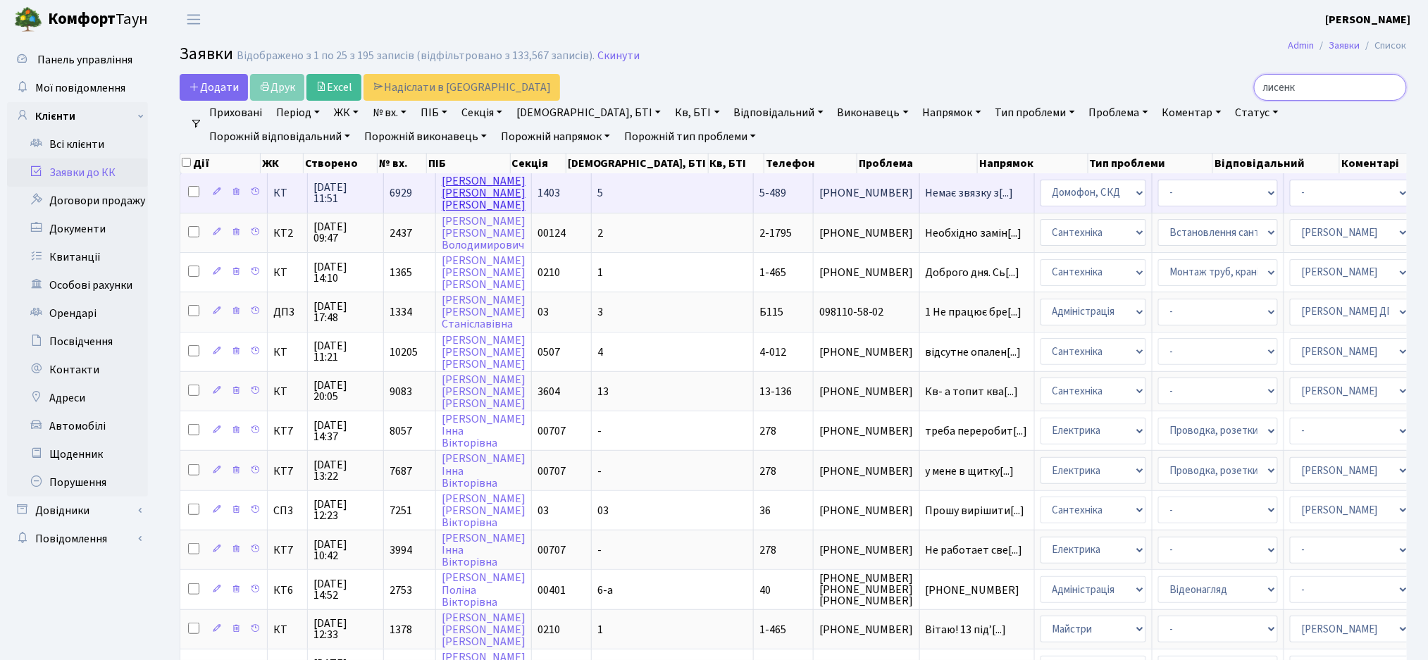
type input "лисенк"
click at [464, 199] on link "Лисенко Олександр Борисович" at bounding box center [484, 192] width 84 height 39
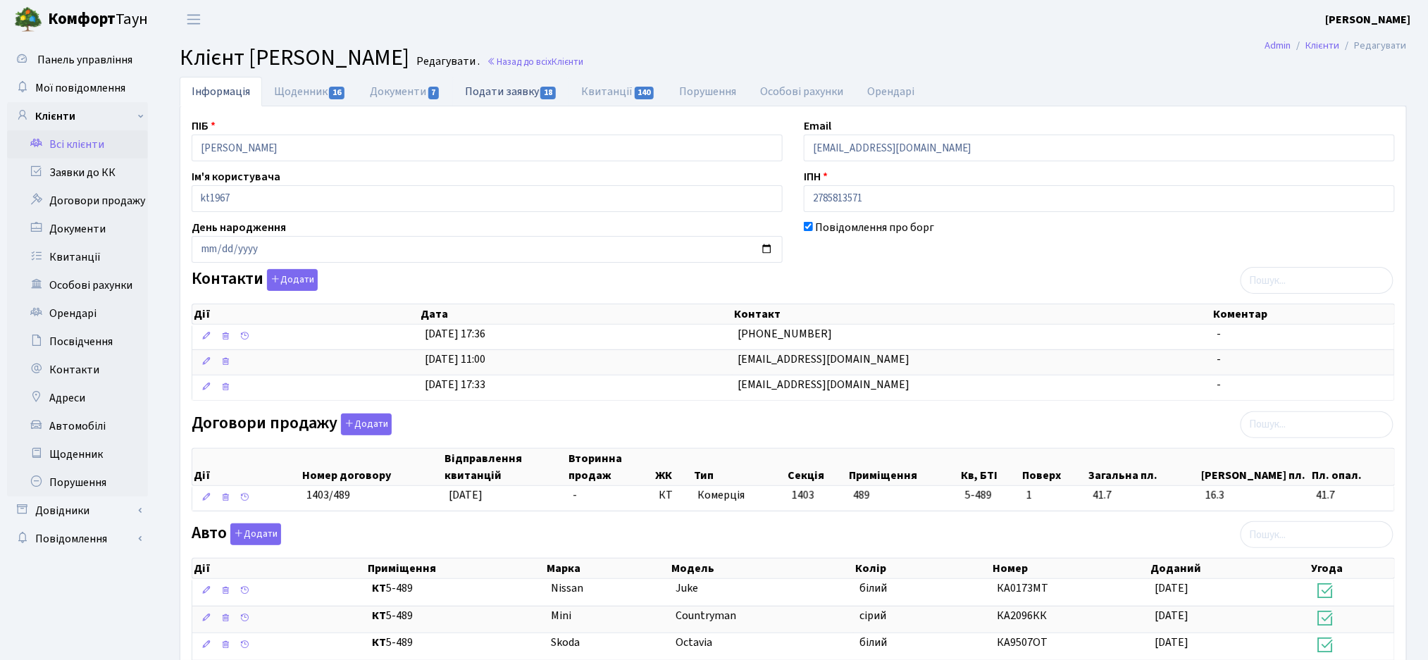
click at [502, 93] on link "Подати заявку 18" at bounding box center [511, 91] width 116 height 29
select select "25"
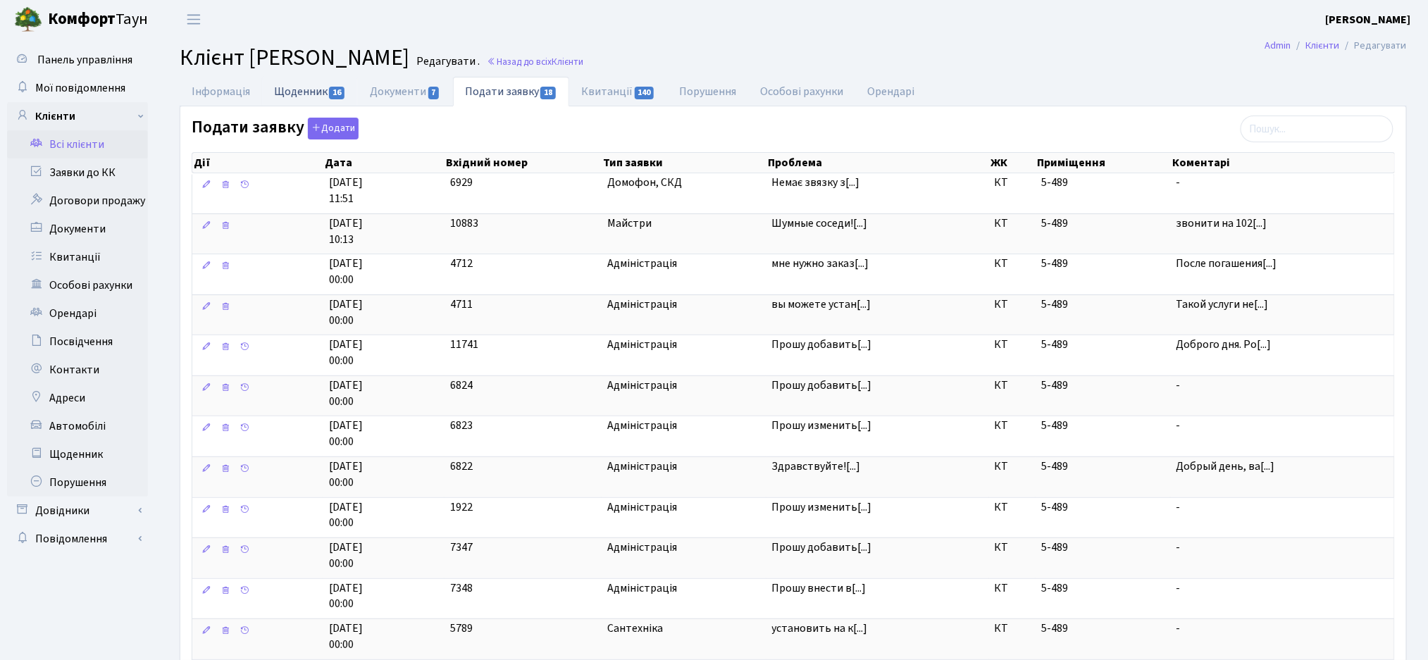
click at [285, 96] on link "Щоденник 16" at bounding box center [310, 91] width 96 height 29
select select "25"
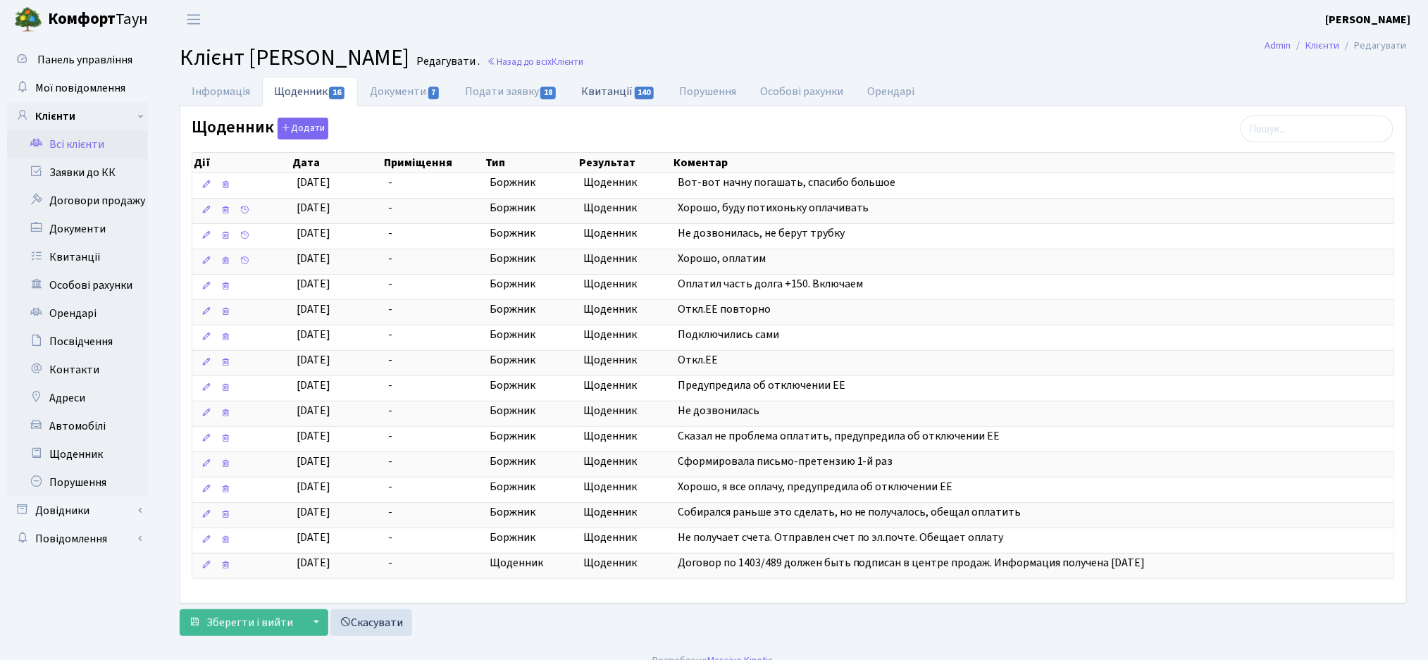
click at [647, 96] on span "140" at bounding box center [645, 93] width 20 height 13
select select "25"
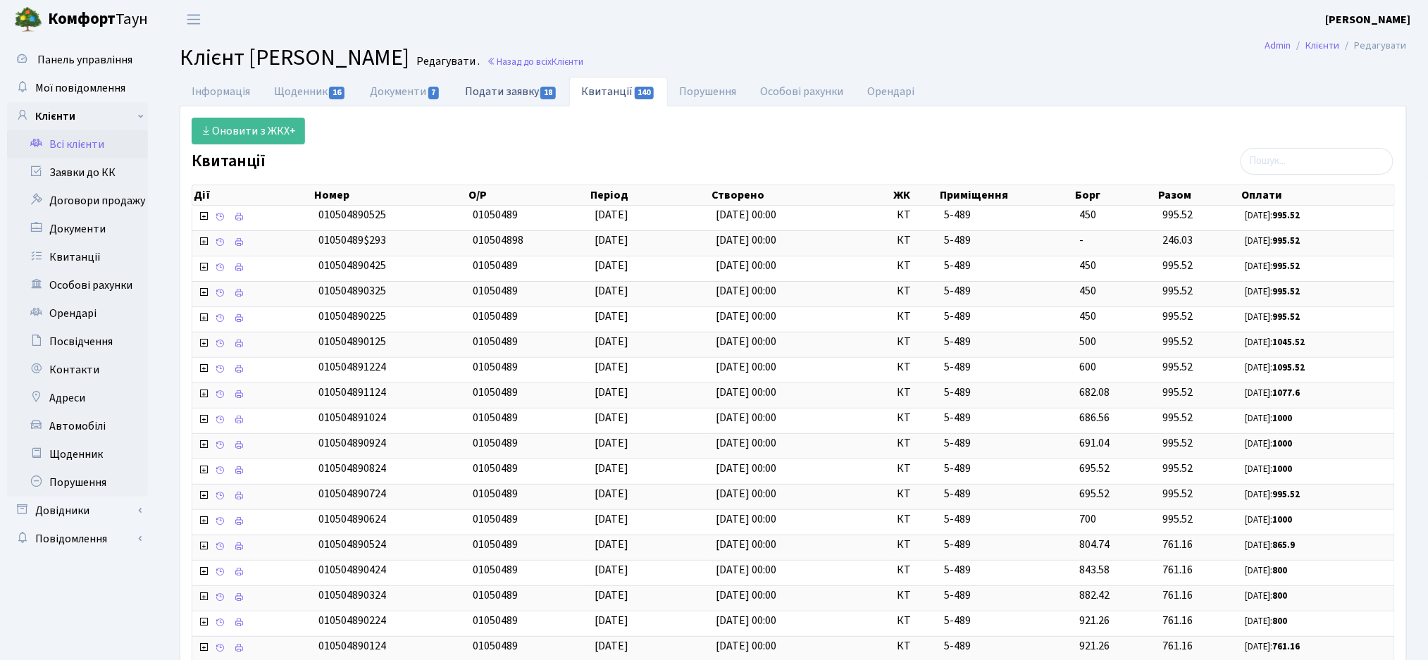
click at [523, 93] on link "Подати заявку 18" at bounding box center [511, 91] width 116 height 29
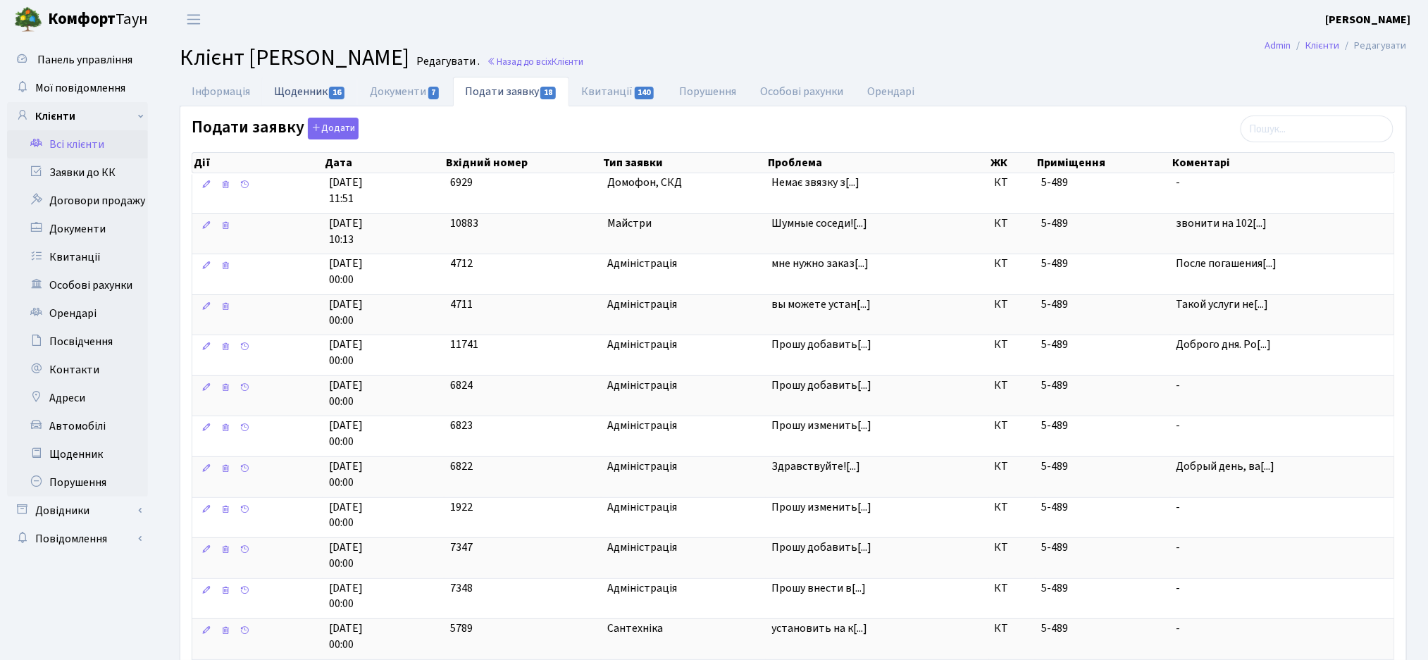
click at [306, 94] on link "Щоденник 16" at bounding box center [310, 91] width 96 height 29
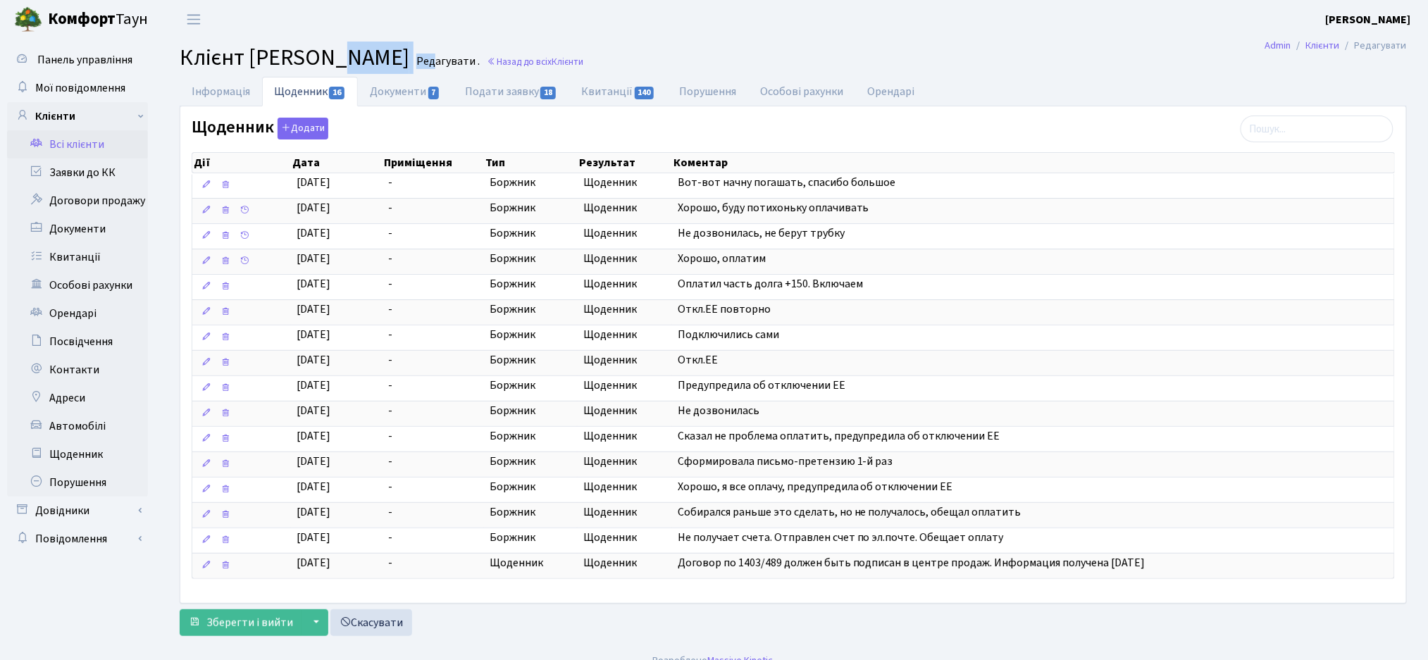
drag, startPoint x: 341, startPoint y: 58, endPoint x: 581, endPoint y: 56, distance: 240.2
click at [581, 56] on h2 "Клієнт Лисенко Олександр Борисович Редагувати . Назад до всіх Клієнти" at bounding box center [793, 57] width 1227 height 27
click at [635, 39] on main "Admin Клієнти Редагувати Клієнт Лисенко Олександр Борисович Редагувати . Назад …" at bounding box center [792, 341] width 1269 height 604
drag, startPoint x: 556, startPoint y: 61, endPoint x: 336, endPoint y: 61, distance: 219.7
click at [336, 61] on h2 "Клієнт Лисенко Олександр Борисович Редагувати . Назад до всіх Клієнти" at bounding box center [793, 57] width 1227 height 27
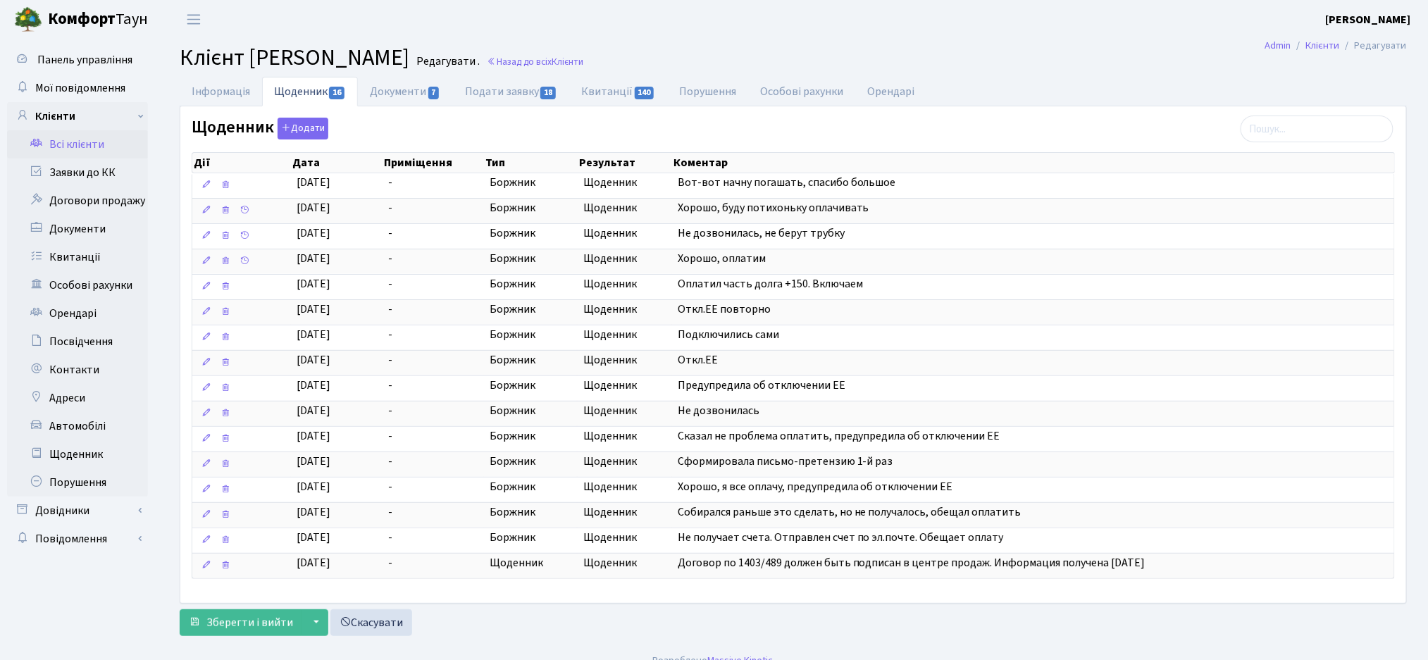
copy span "Олександр Борисович"
click at [358, 91] on link "Документи 7" at bounding box center [405, 91] width 94 height 29
select select "25"
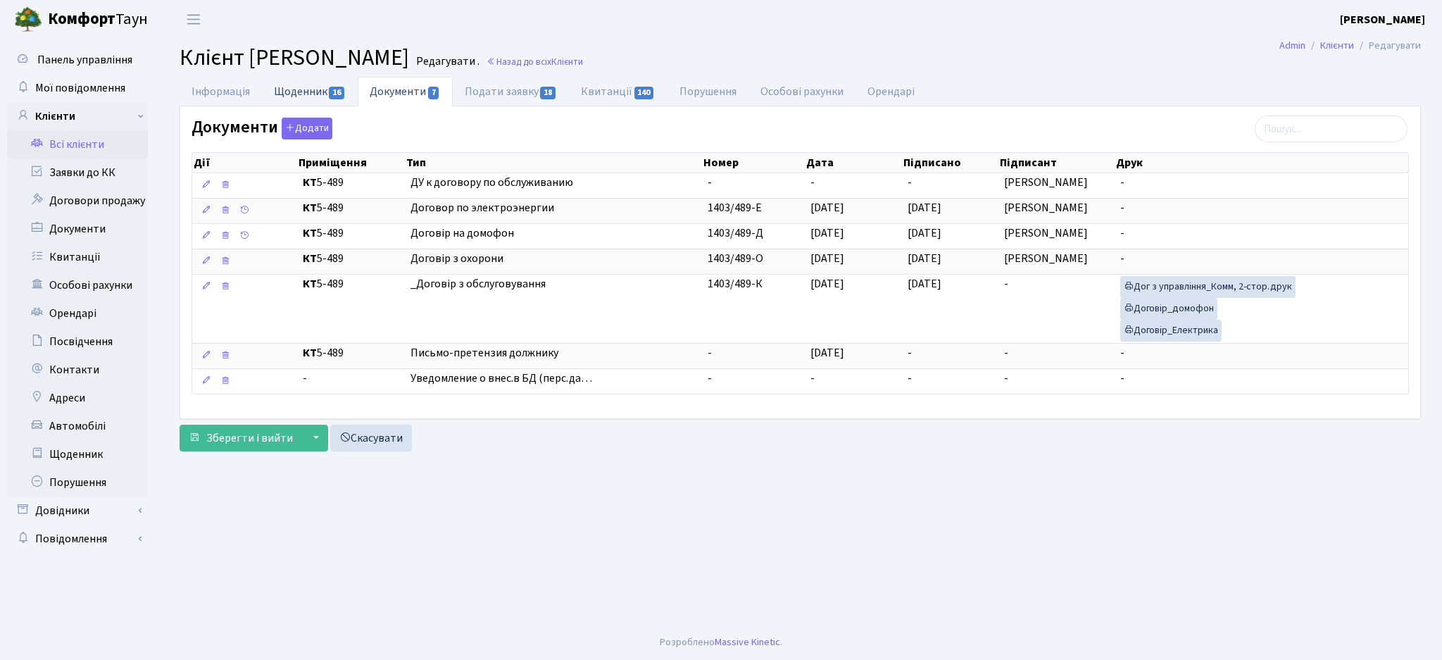
click at [270, 96] on link "Щоденник 16" at bounding box center [310, 91] width 96 height 29
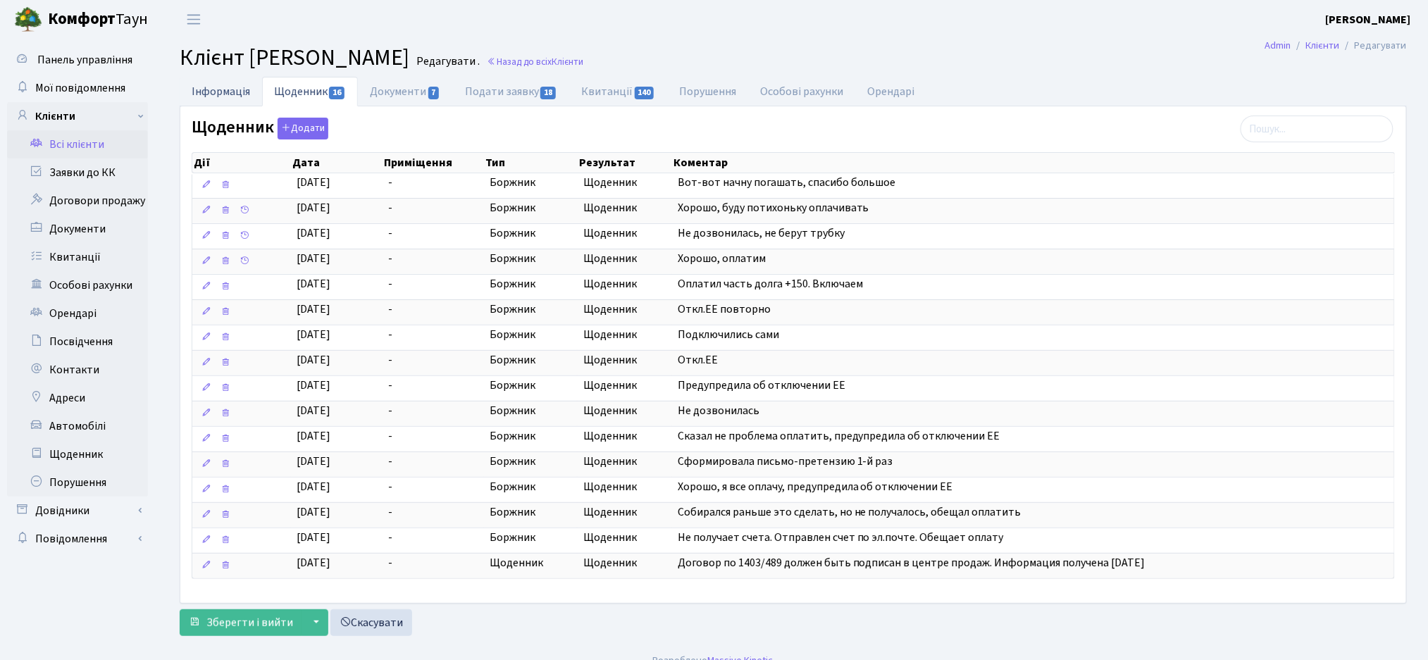
click at [244, 85] on link "Інформація" at bounding box center [221, 91] width 82 height 29
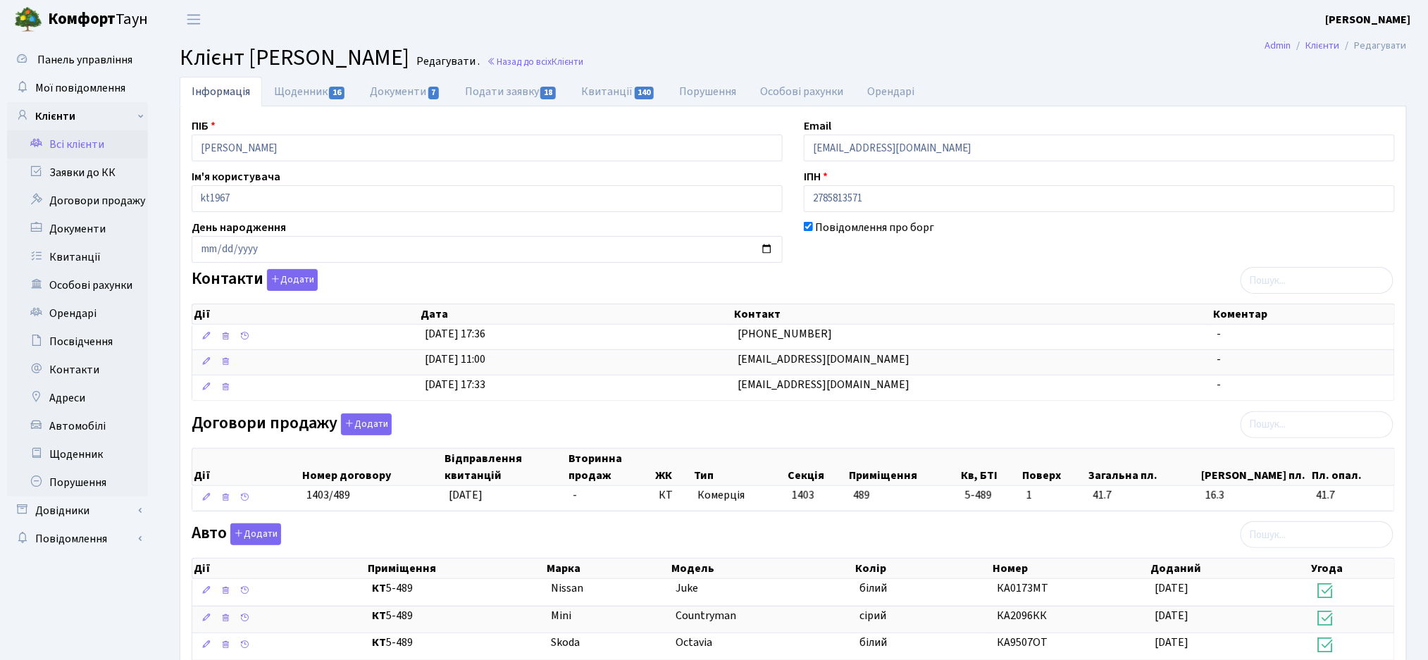
click at [406, 63] on span "Клієнт Лисенко Олександр Борисович" at bounding box center [295, 58] width 230 height 32
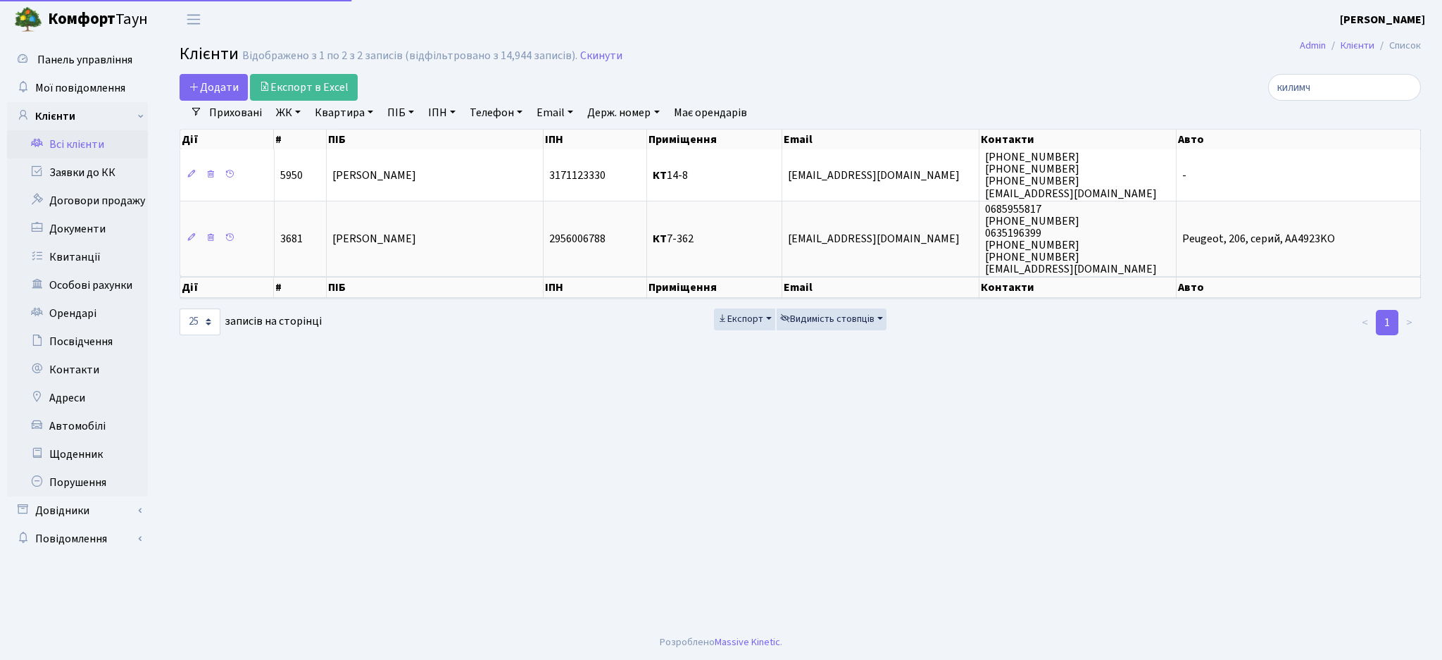
select select
select select "25"
click at [275, 110] on link "ЖК" at bounding box center [288, 113] width 36 height 24
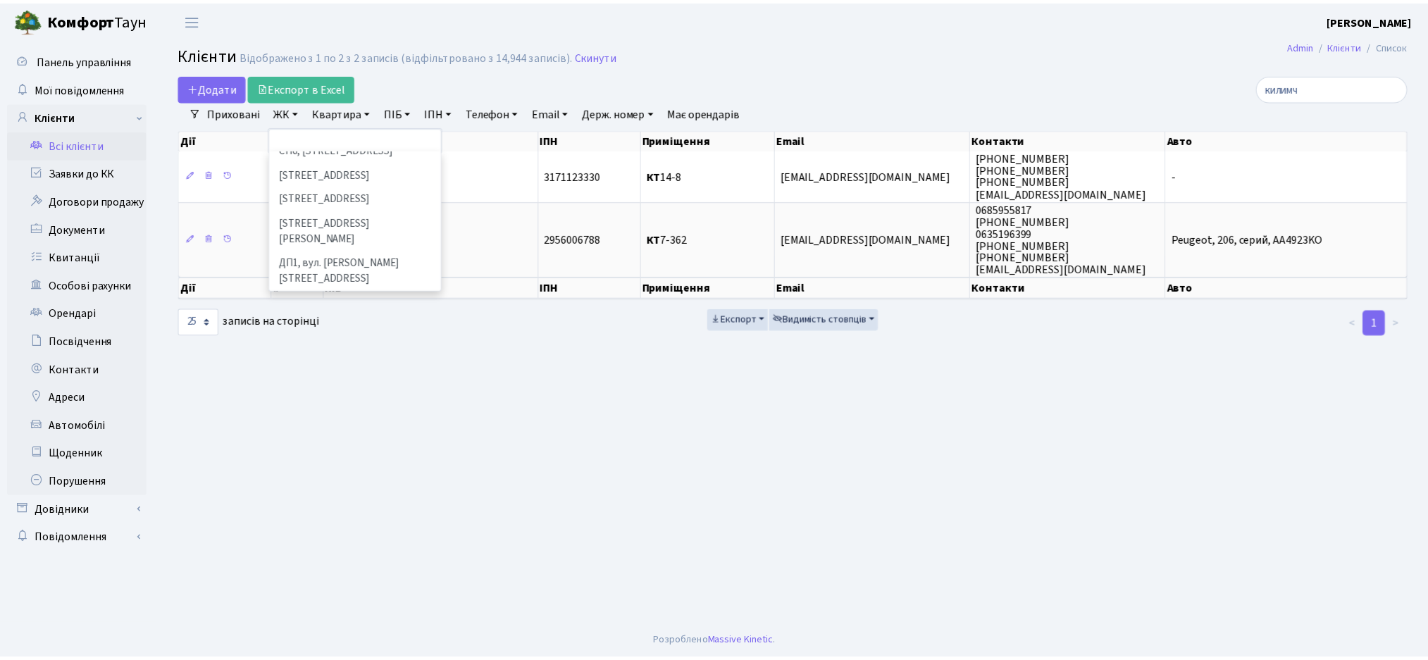
scroll to position [469, 0]
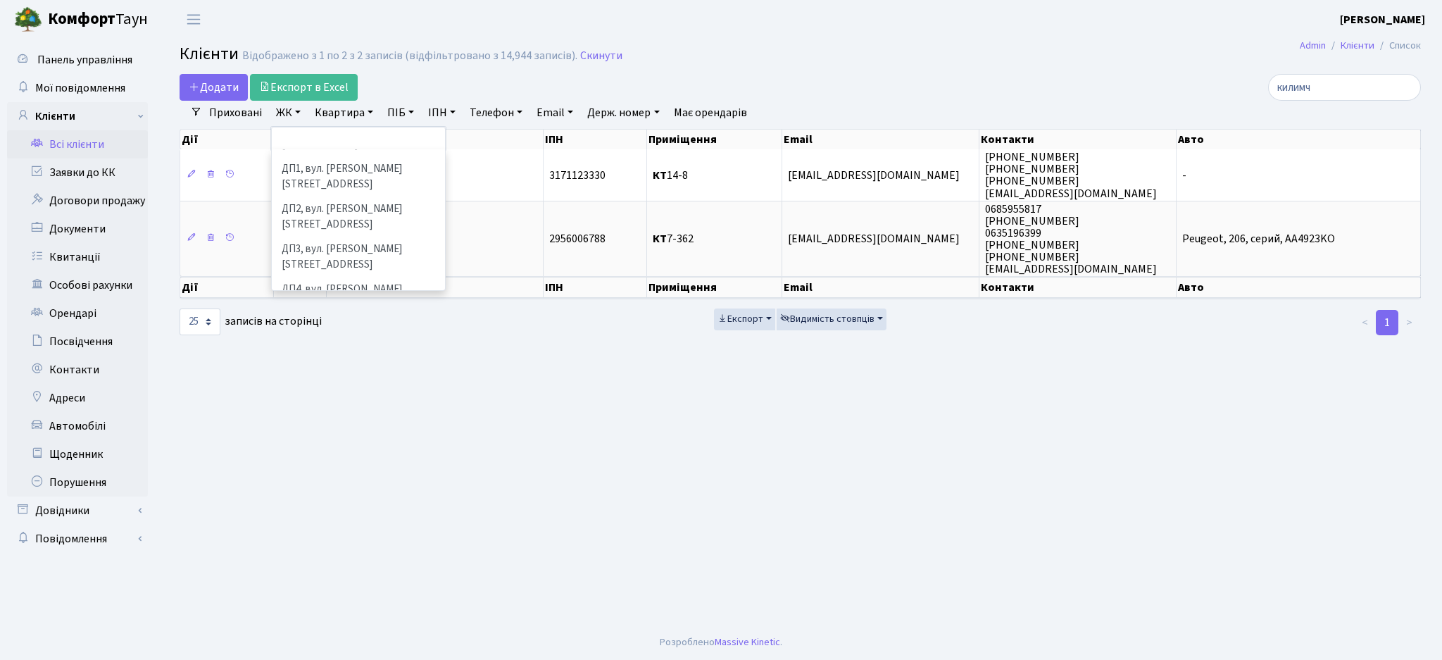
click at [300, 318] on li "ДП5, вул. [PERSON_NAME][STREET_ADDRESS]" at bounding box center [358, 338] width 170 height 40
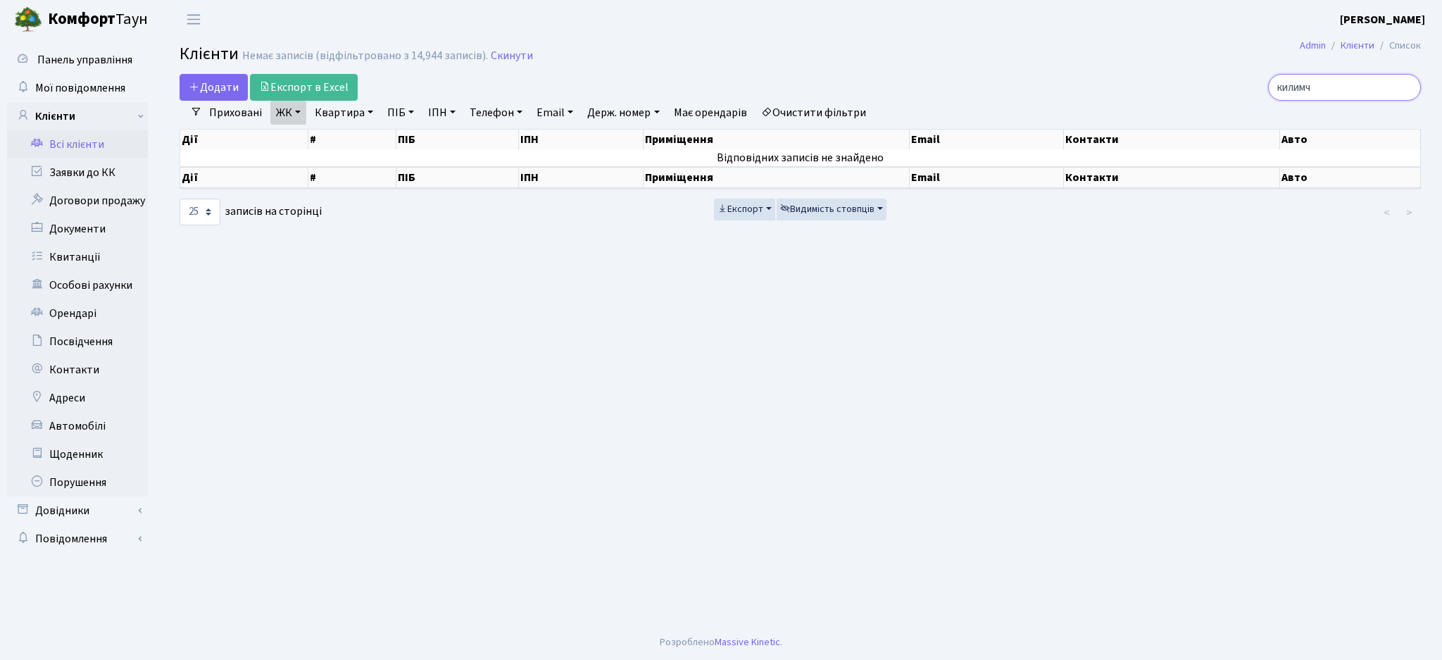
click at [1406, 89] on input "килимч" at bounding box center [1344, 87] width 153 height 27
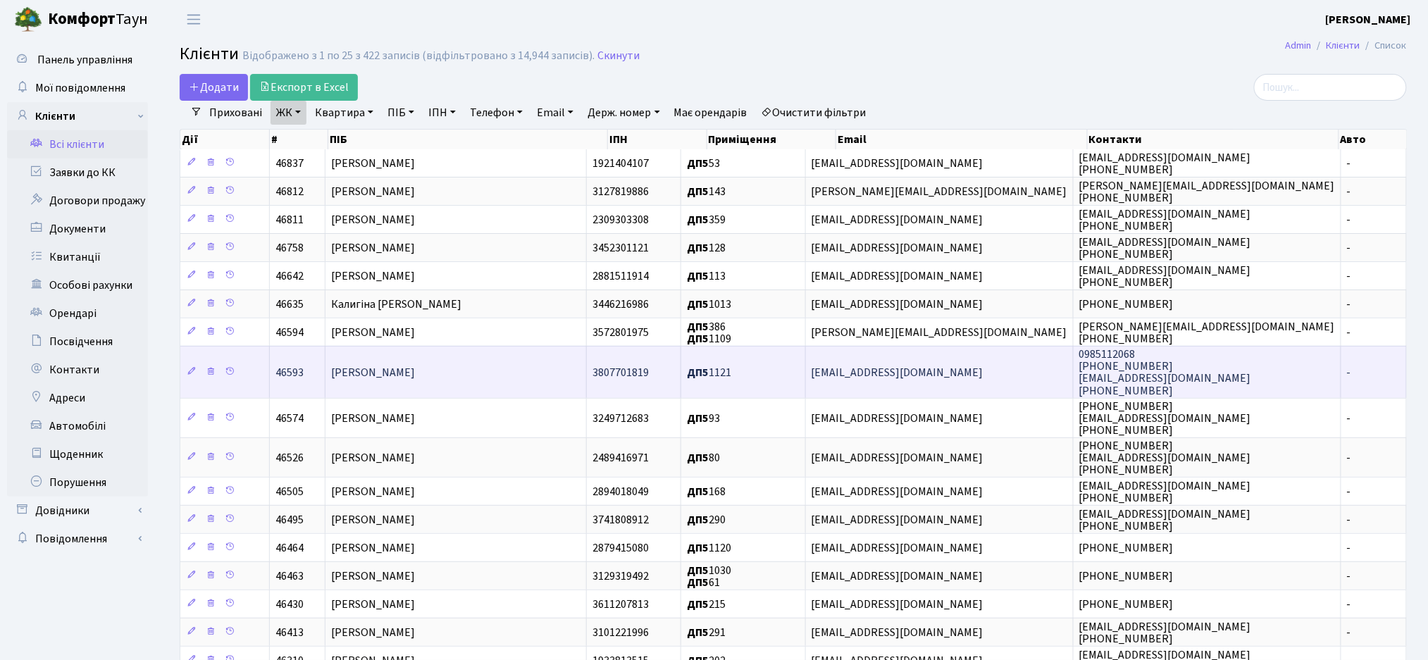
click at [515, 362] on td "[PERSON_NAME]" at bounding box center [455, 371] width 261 height 51
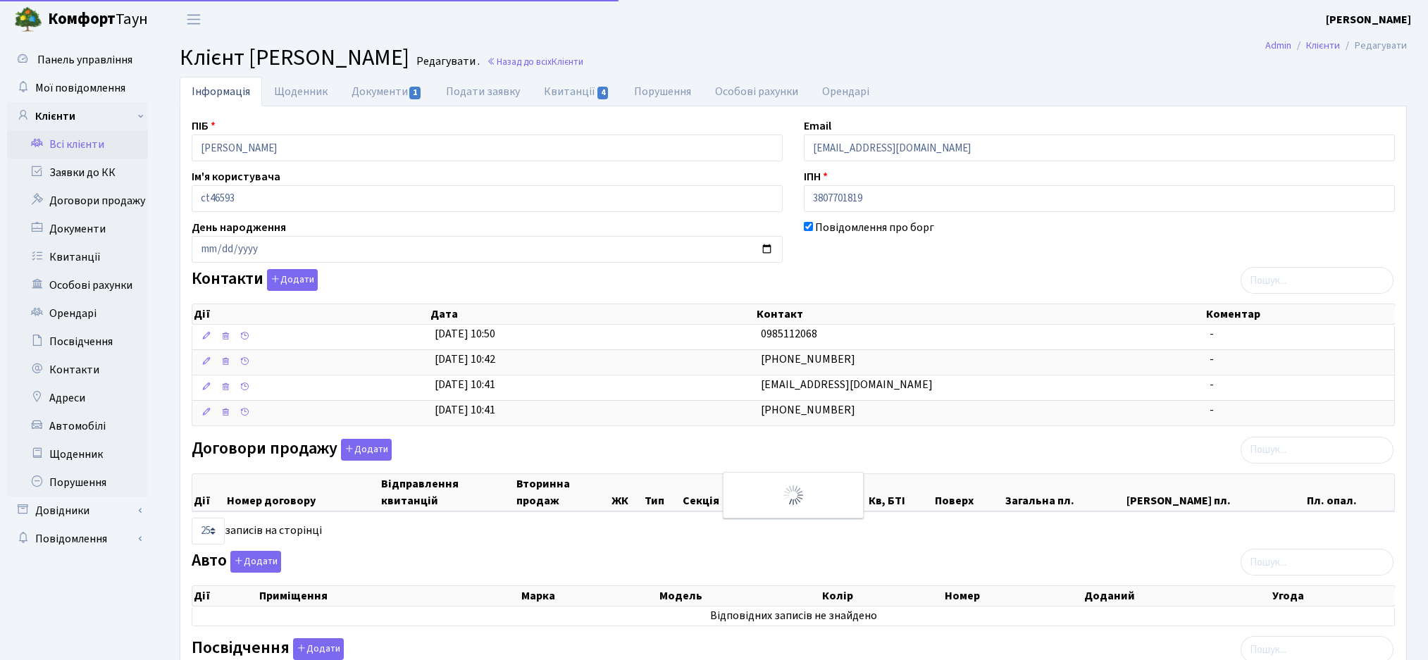
select select "25"
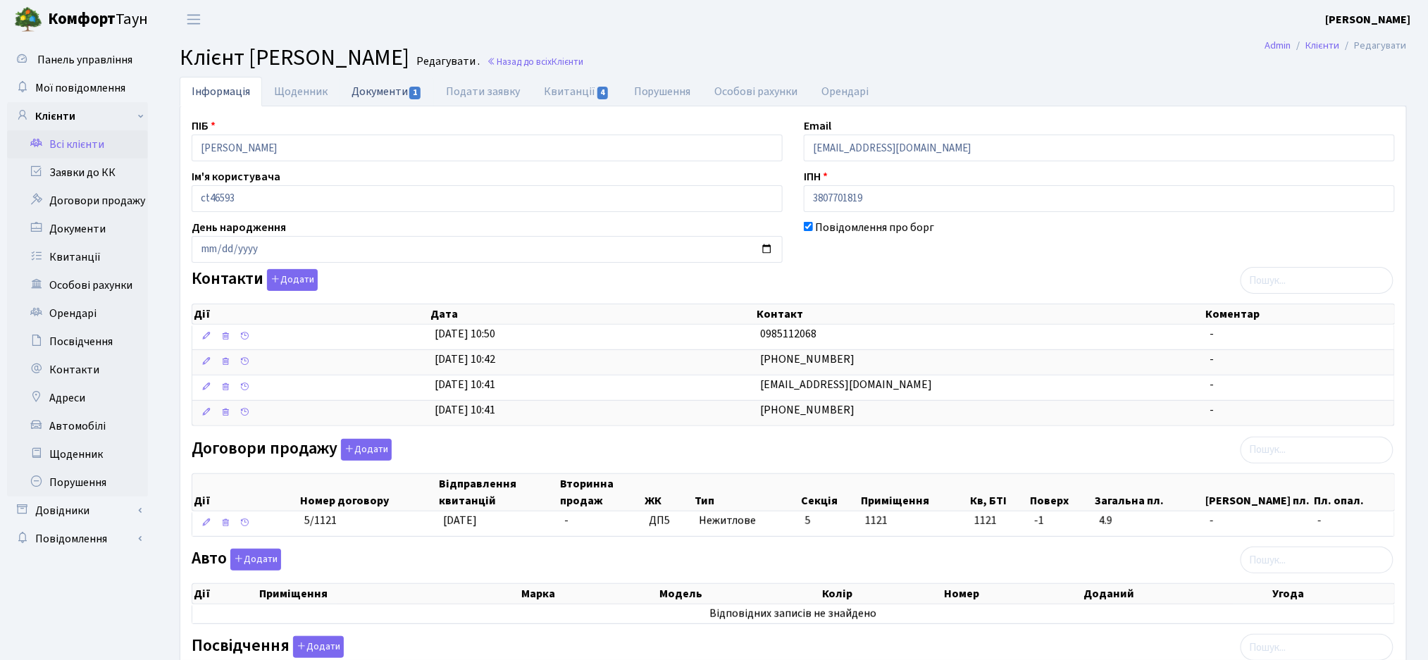
click at [356, 80] on link "Документи 1" at bounding box center [386, 91] width 94 height 29
select select "25"
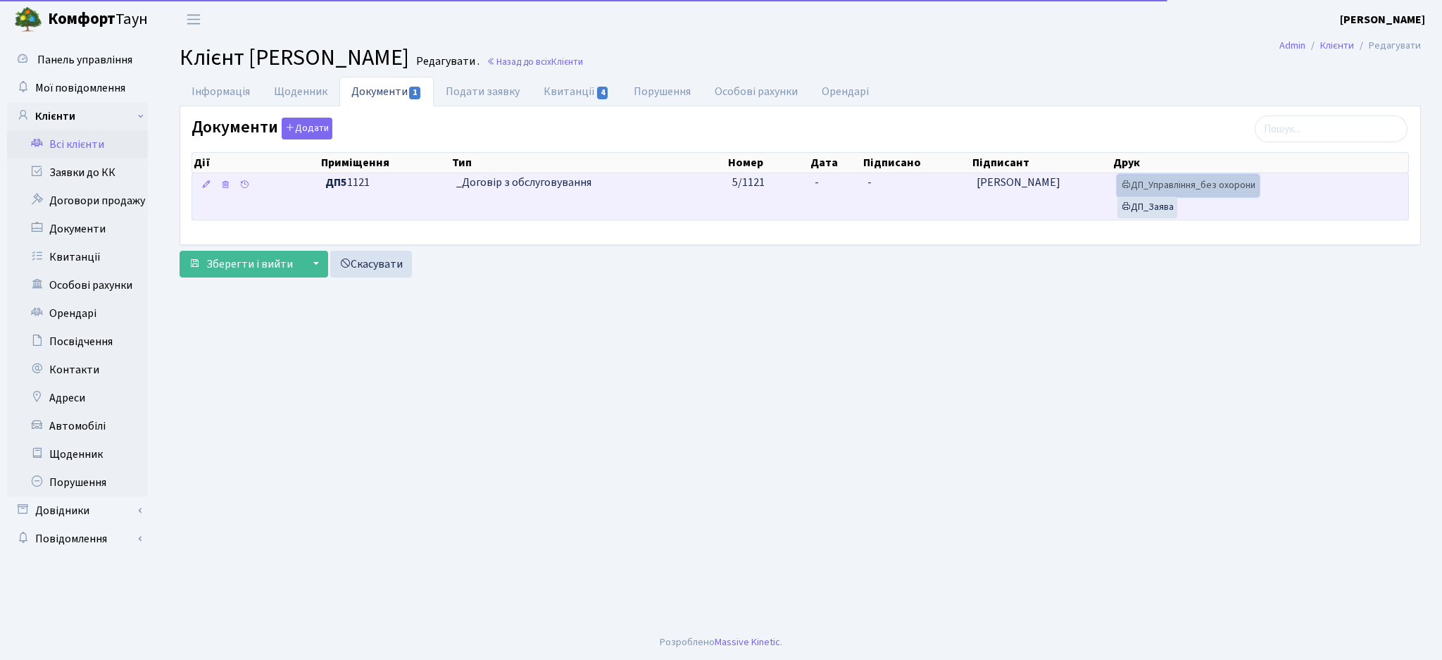
click at [1145, 187] on link "ДП_Управління_без охорони" at bounding box center [1189, 186] width 142 height 22
